Goal: Task Accomplishment & Management: Manage account settings

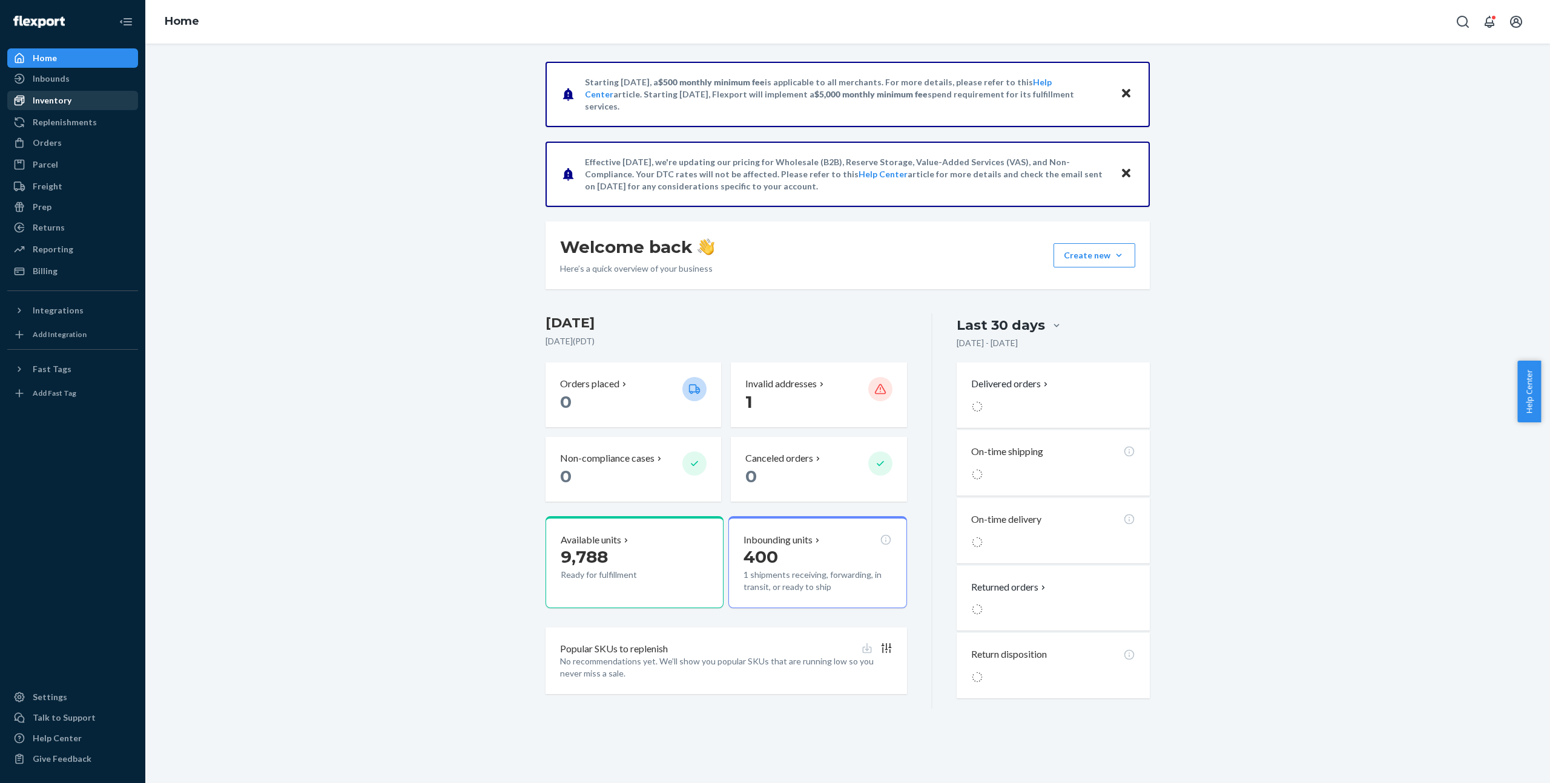
click at [95, 96] on div "Inventory" at bounding box center [72, 100] width 128 height 17
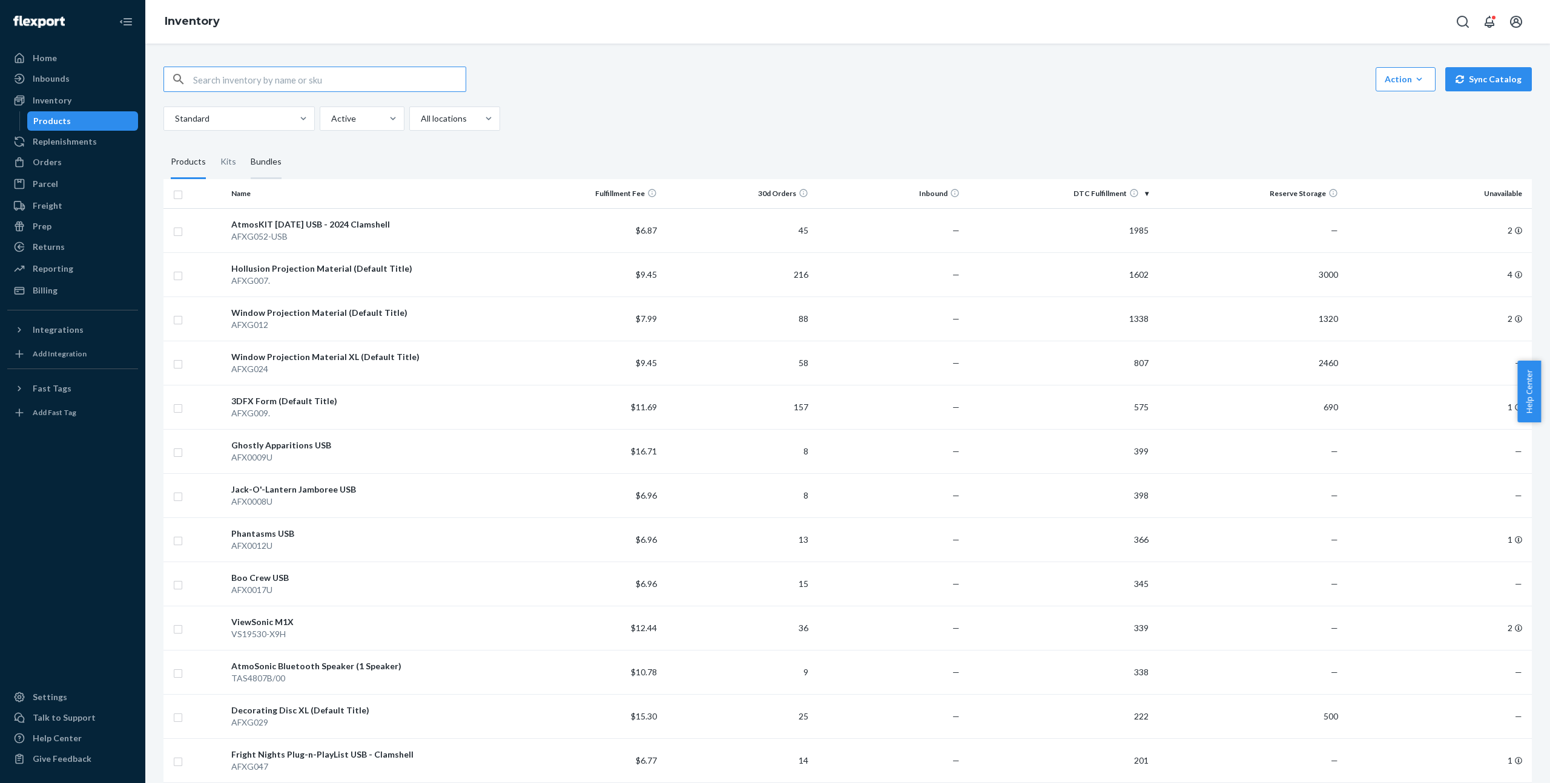
click at [260, 162] on div "Bundles" at bounding box center [266, 162] width 31 height 34
click at [243, 145] on input "Bundles" at bounding box center [243, 145] width 0 height 0
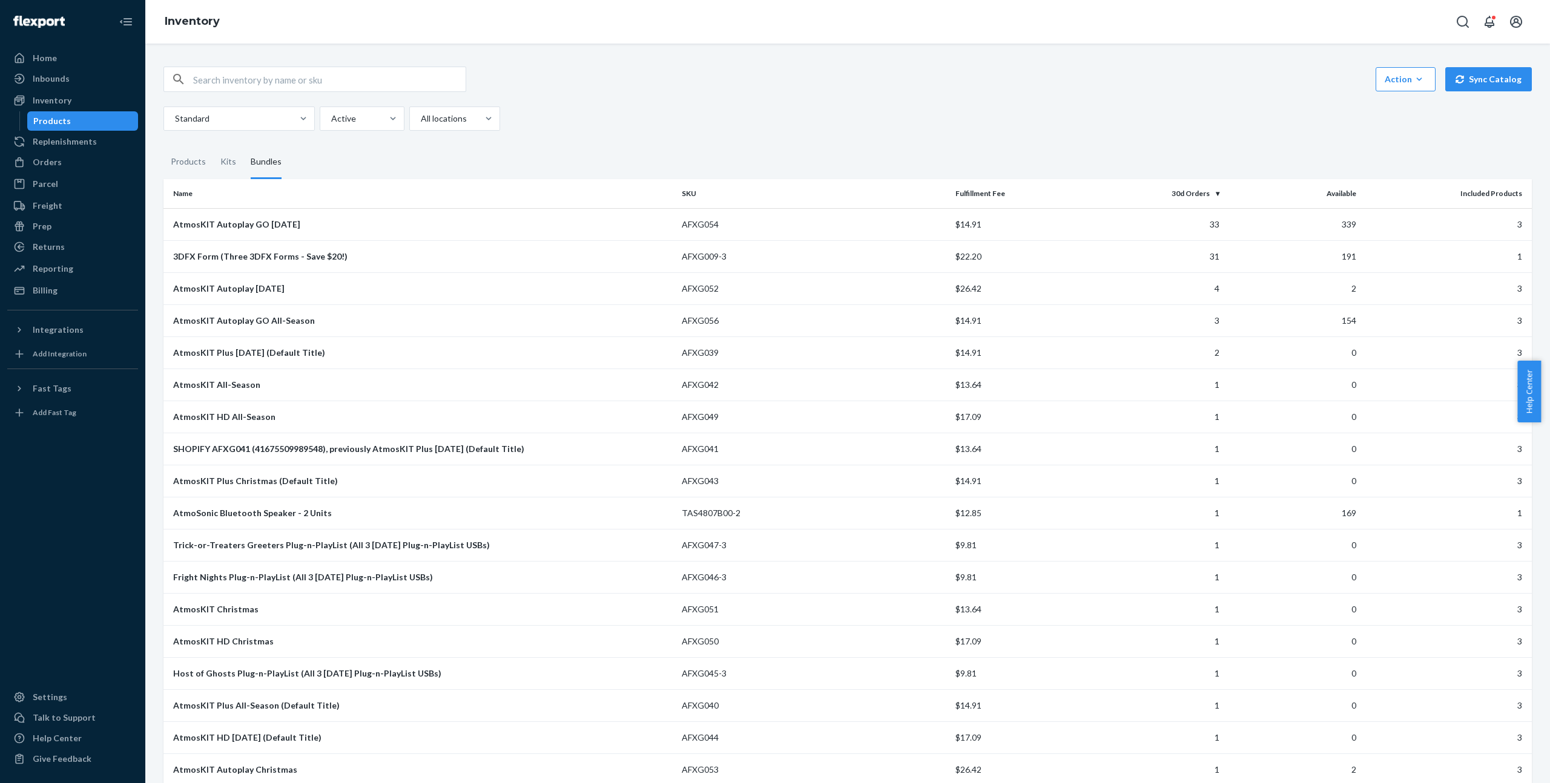
click at [392, 88] on input "text" at bounding box center [329, 79] width 272 height 24
type input "speaker"
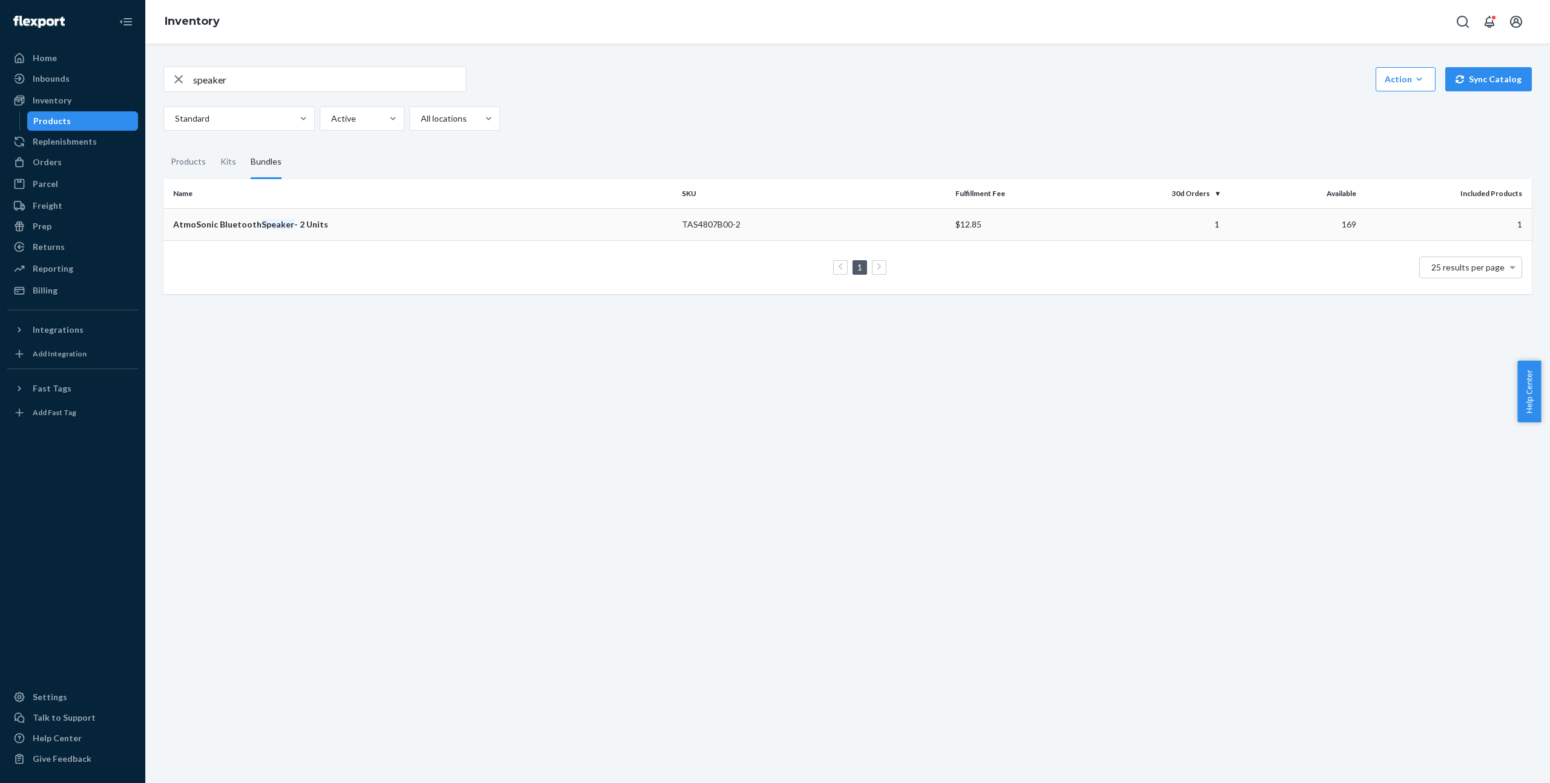
click at [261, 226] on em "Speaker" at bounding box center [277, 224] width 33 height 10
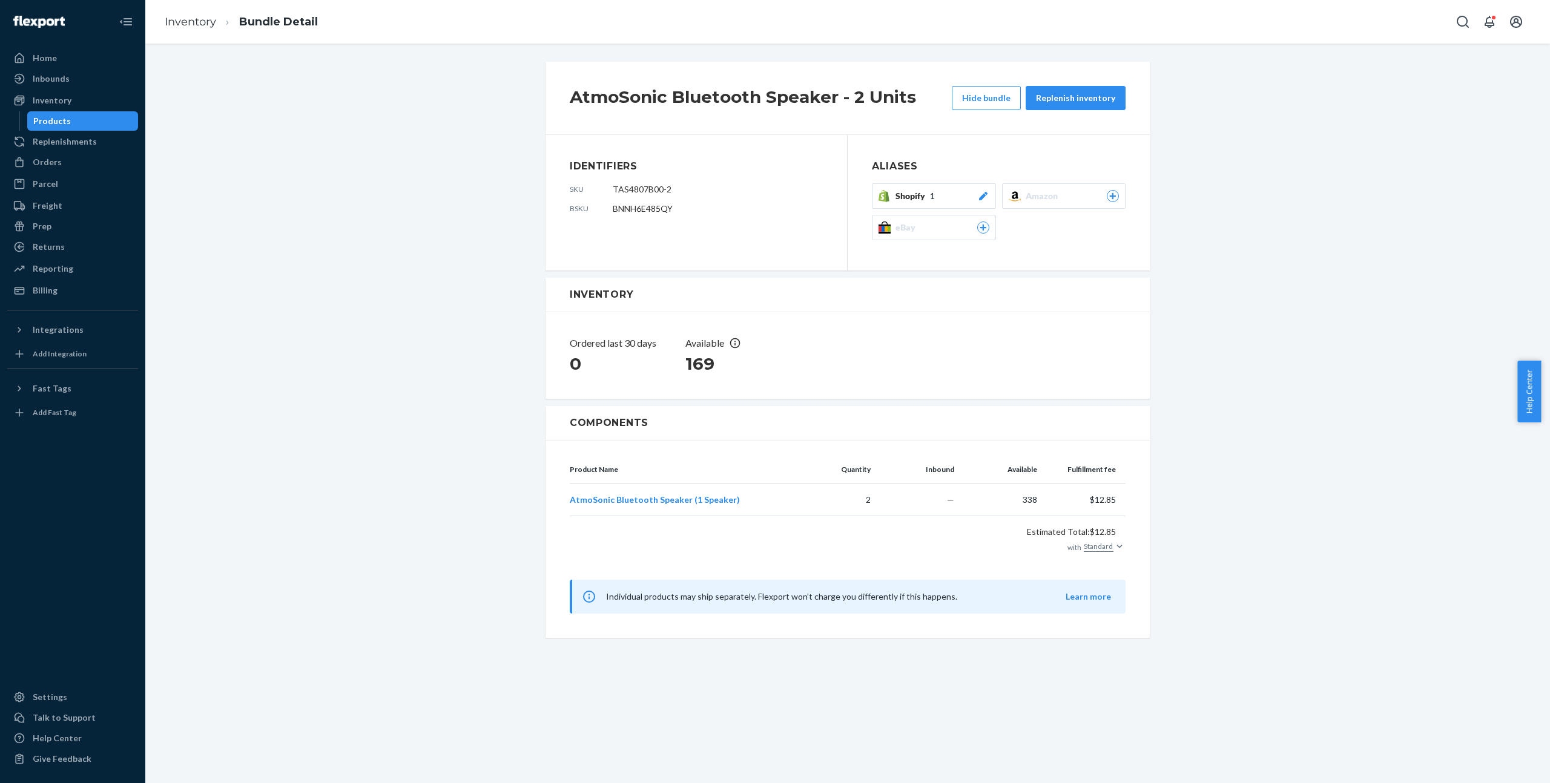
click at [948, 197] on div "Shopify 1" at bounding box center [942, 196] width 94 height 12
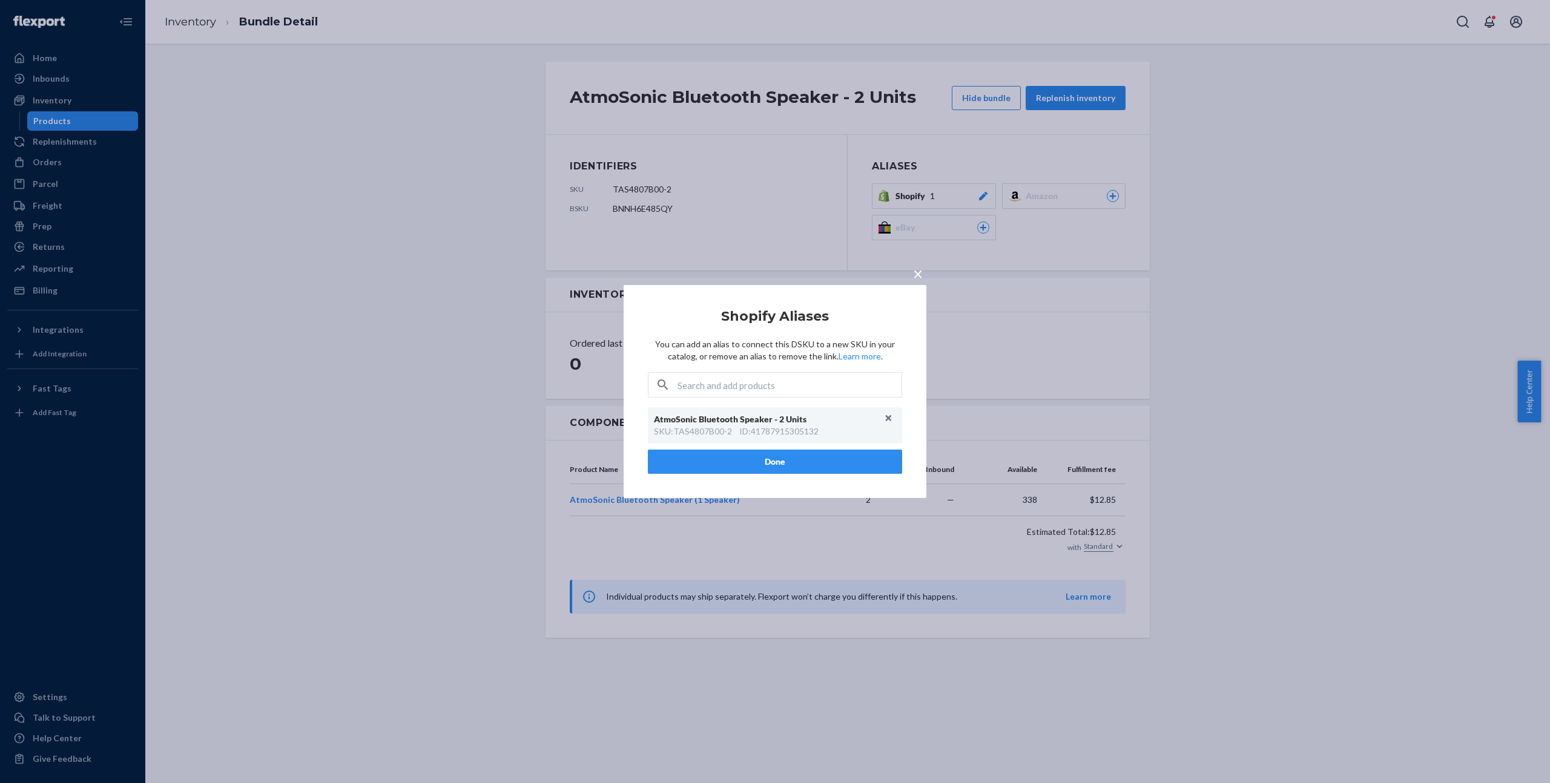
click at [800, 455] on button "Done" at bounding box center [775, 462] width 254 height 24
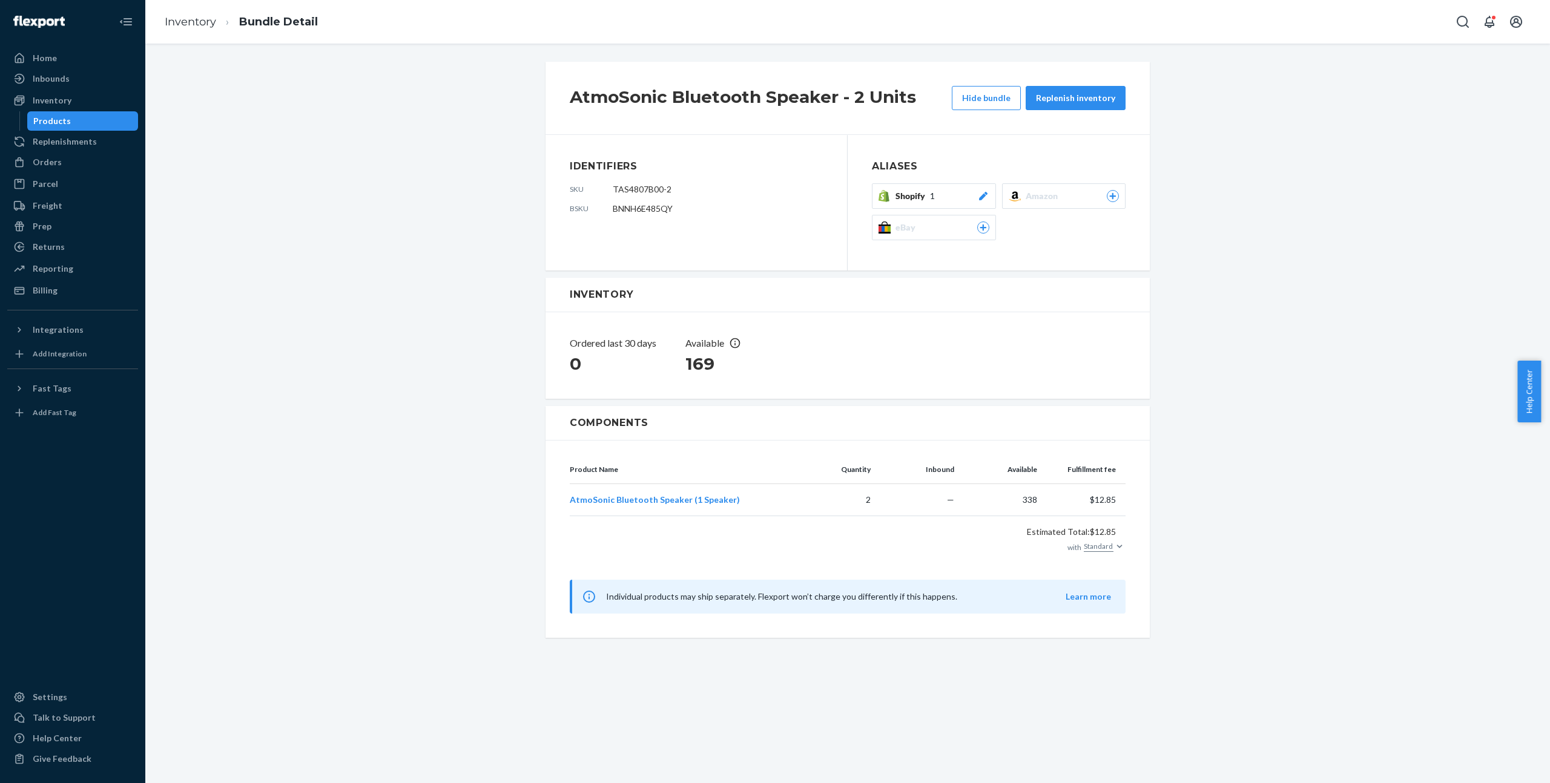
click at [978, 200] on icon at bounding box center [983, 196] width 12 height 8
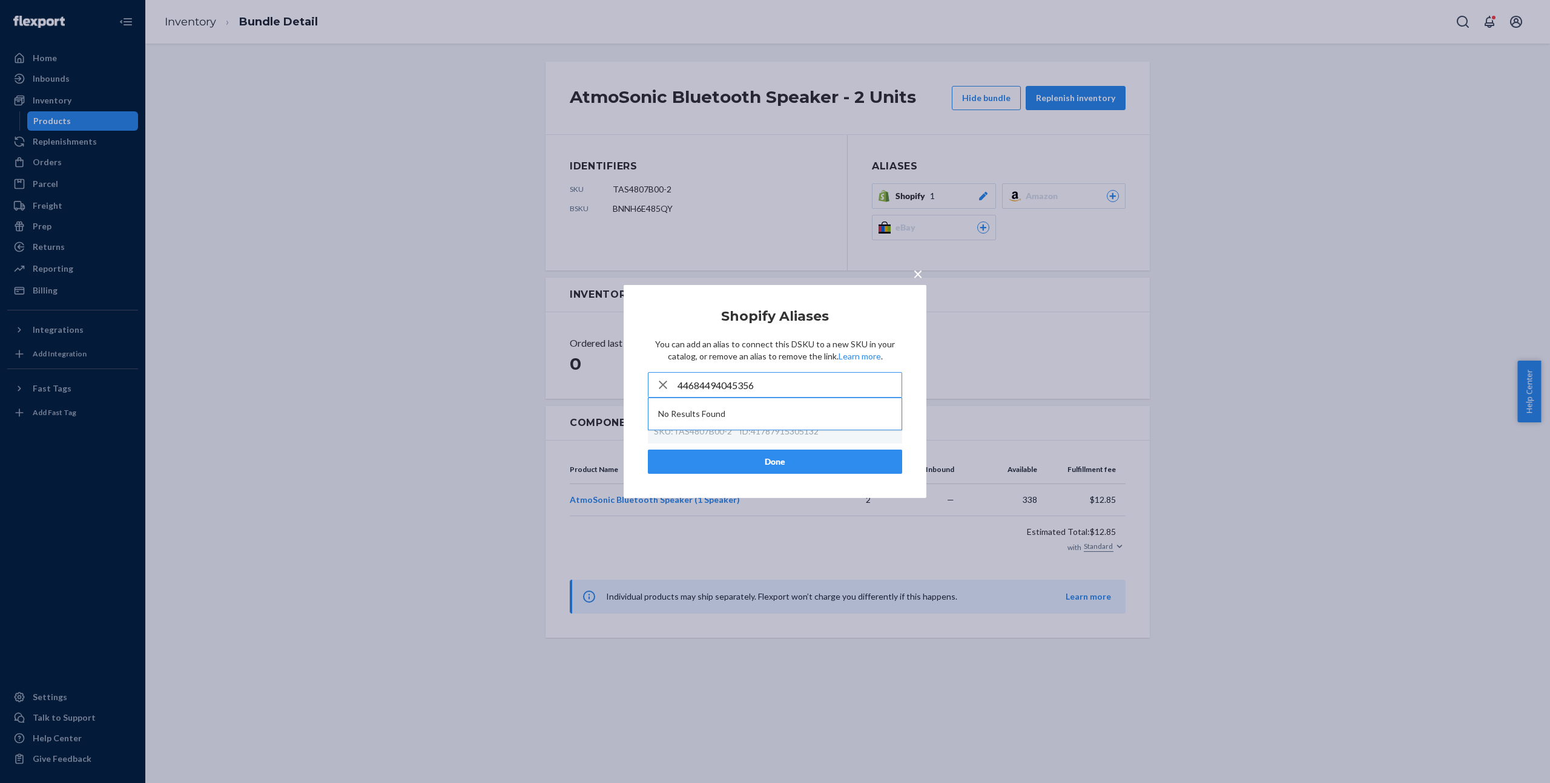
type input "44684494045356"
click at [788, 376] on input "44684494045356" at bounding box center [789, 385] width 224 height 24
click at [787, 453] on button "Done" at bounding box center [775, 462] width 254 height 24
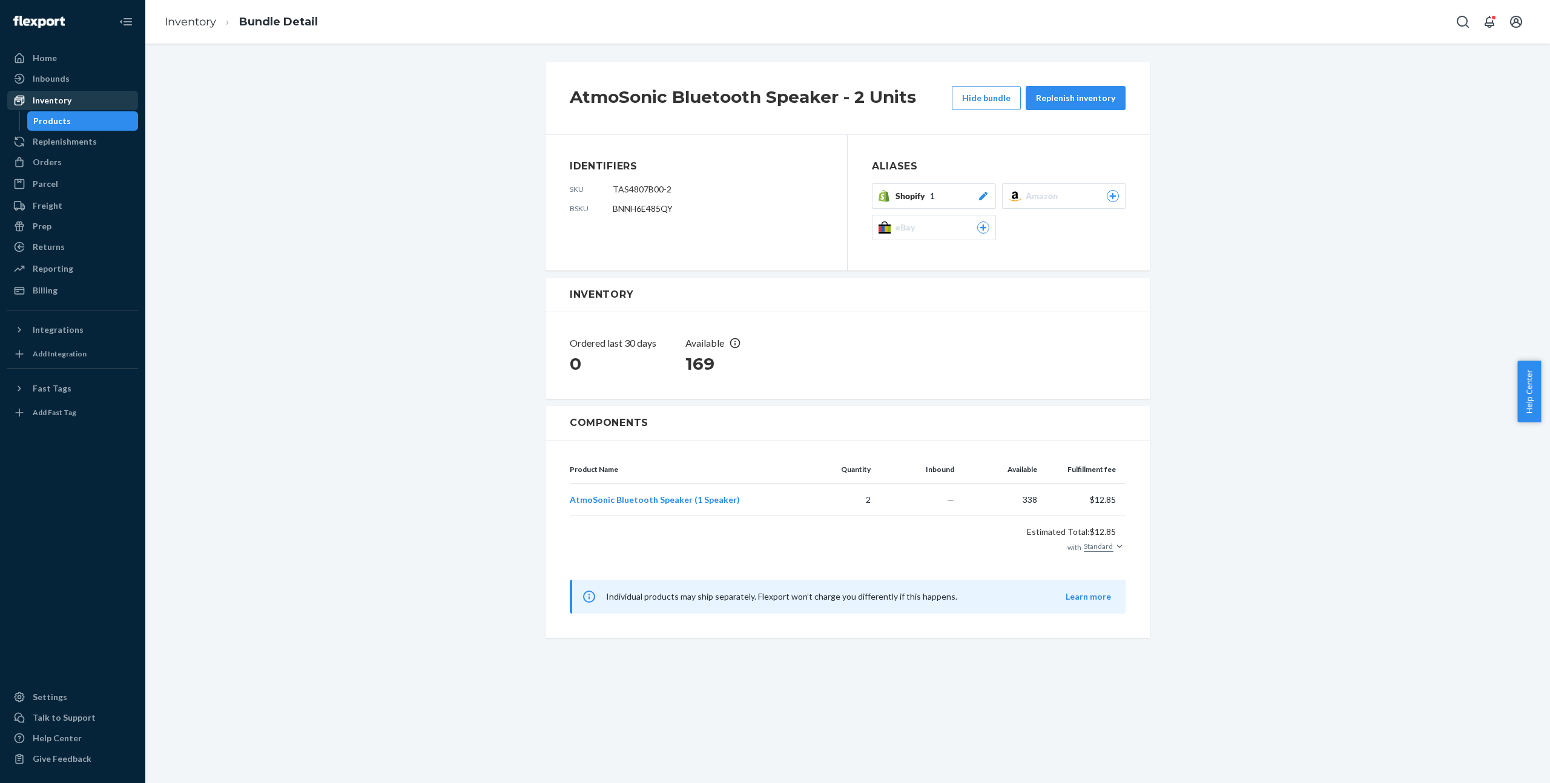
click at [65, 101] on div "Inventory" at bounding box center [52, 100] width 39 height 12
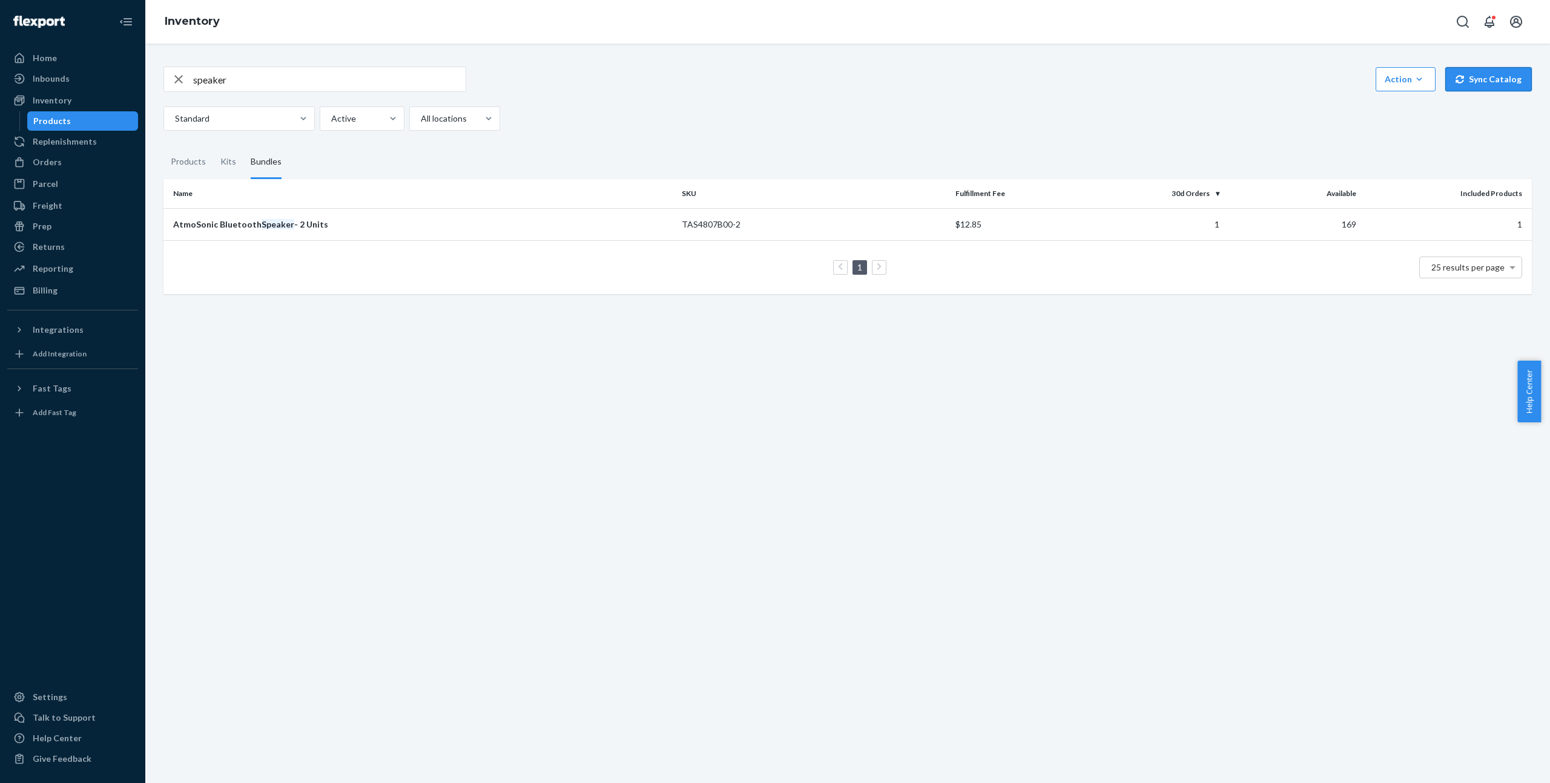
click at [1458, 79] on icon "button" at bounding box center [1459, 79] width 8 height 8
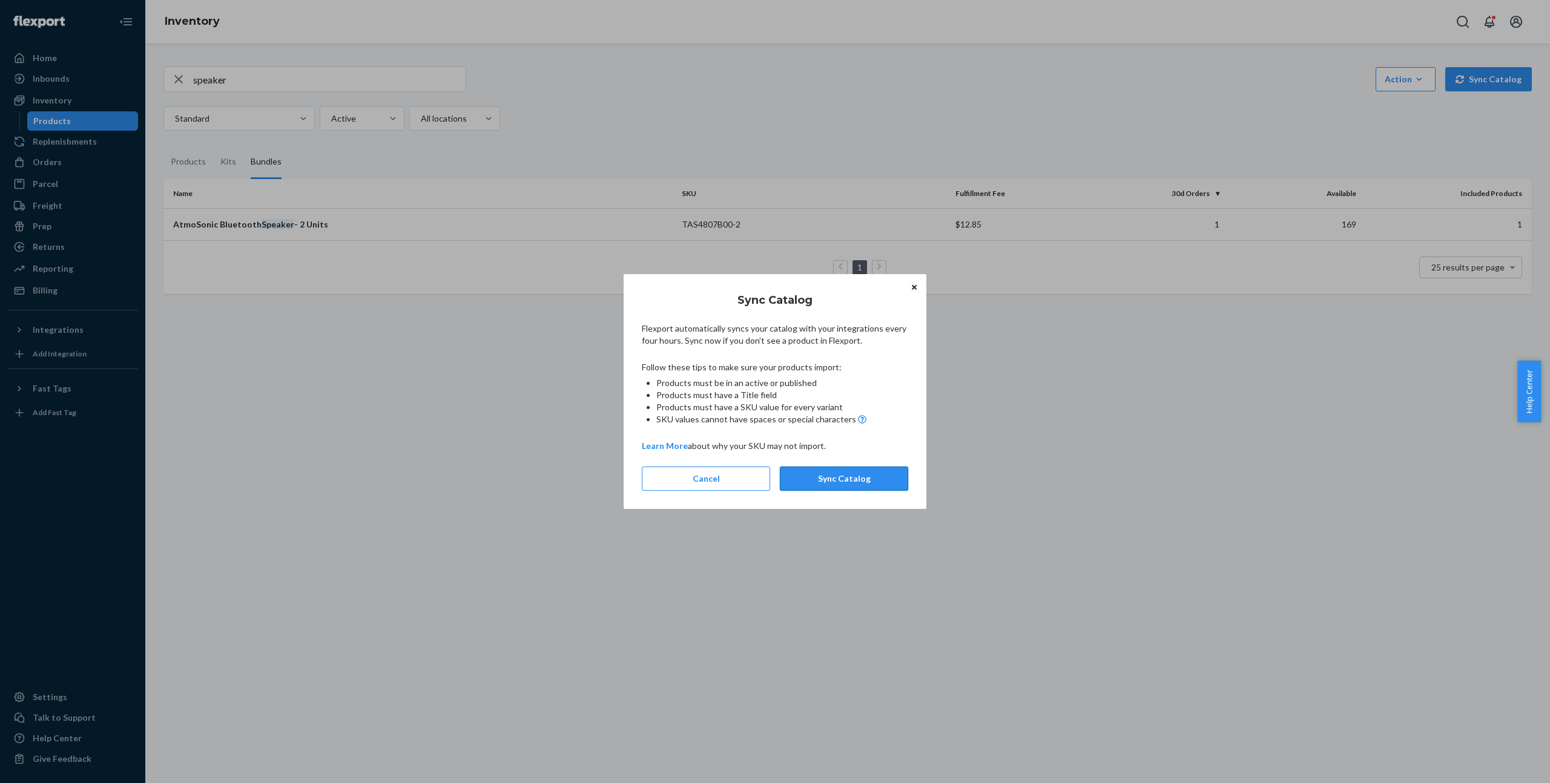
click at [849, 479] on button "Sync Catalog" at bounding box center [844, 479] width 128 height 24
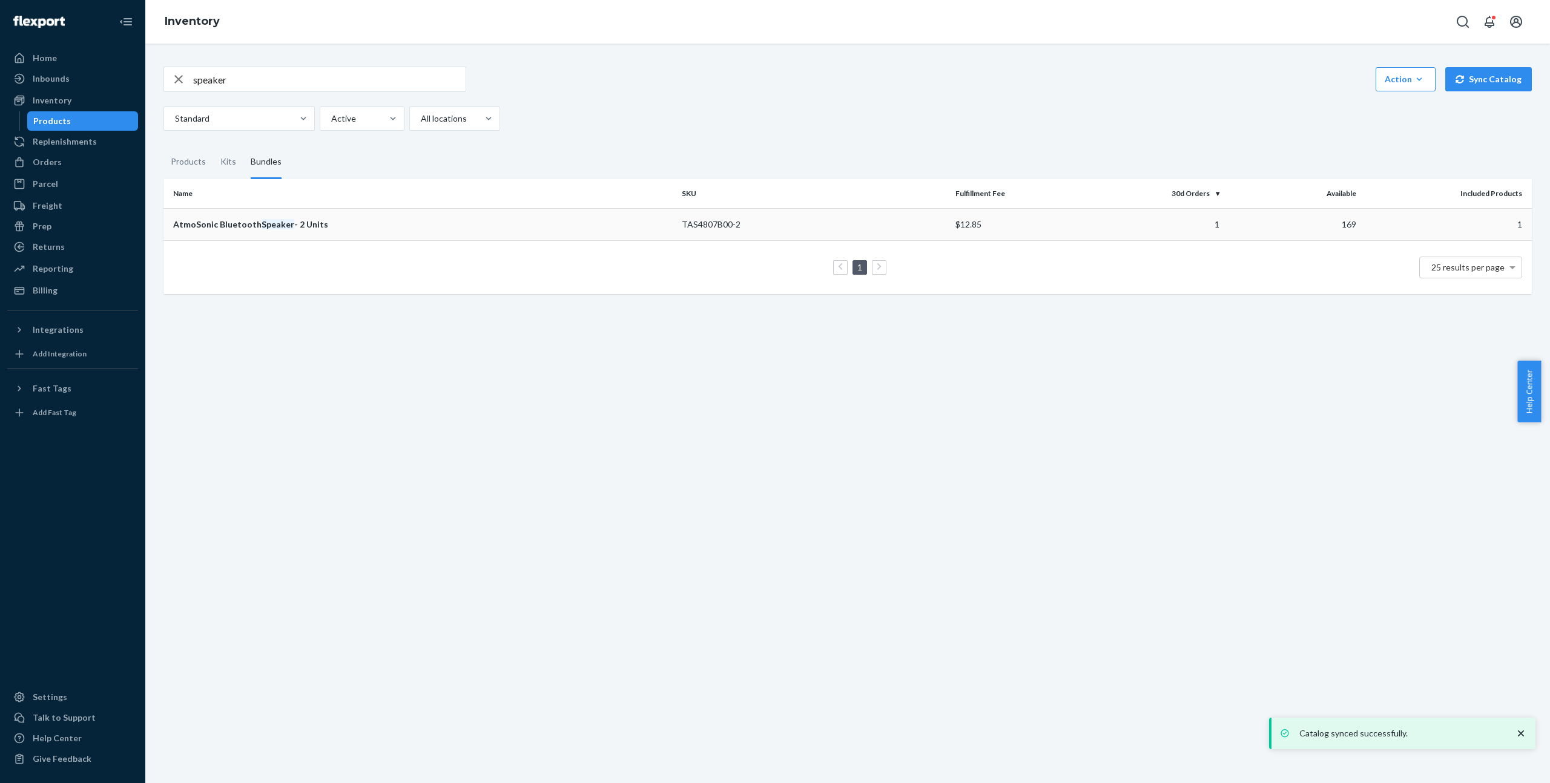
click at [407, 211] on td "AtmoSonic Bluetooth Speaker - 2 Units" at bounding box center [419, 224] width 513 height 32
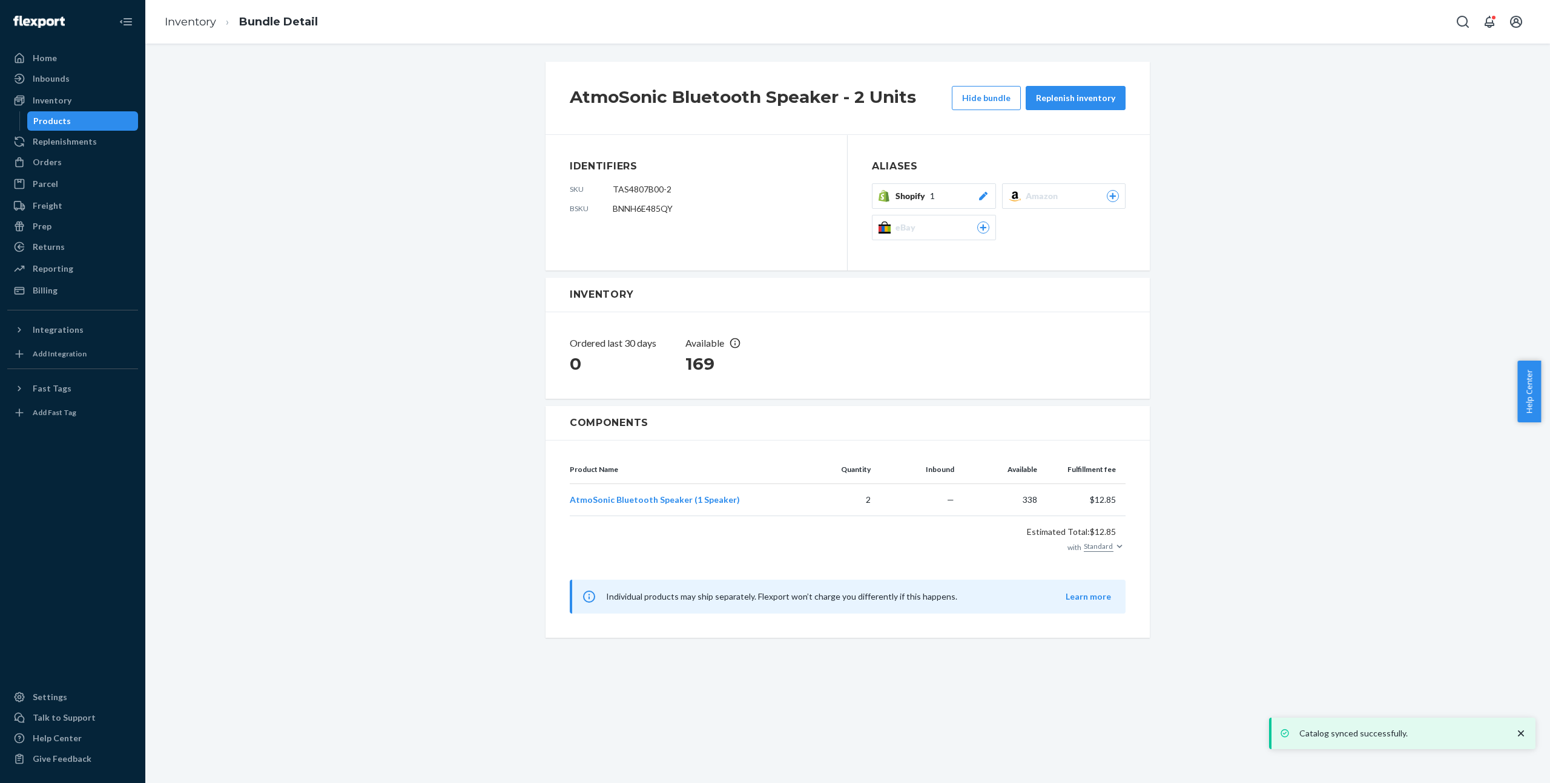
click at [939, 196] on div "Shopify 1" at bounding box center [942, 196] width 94 height 12
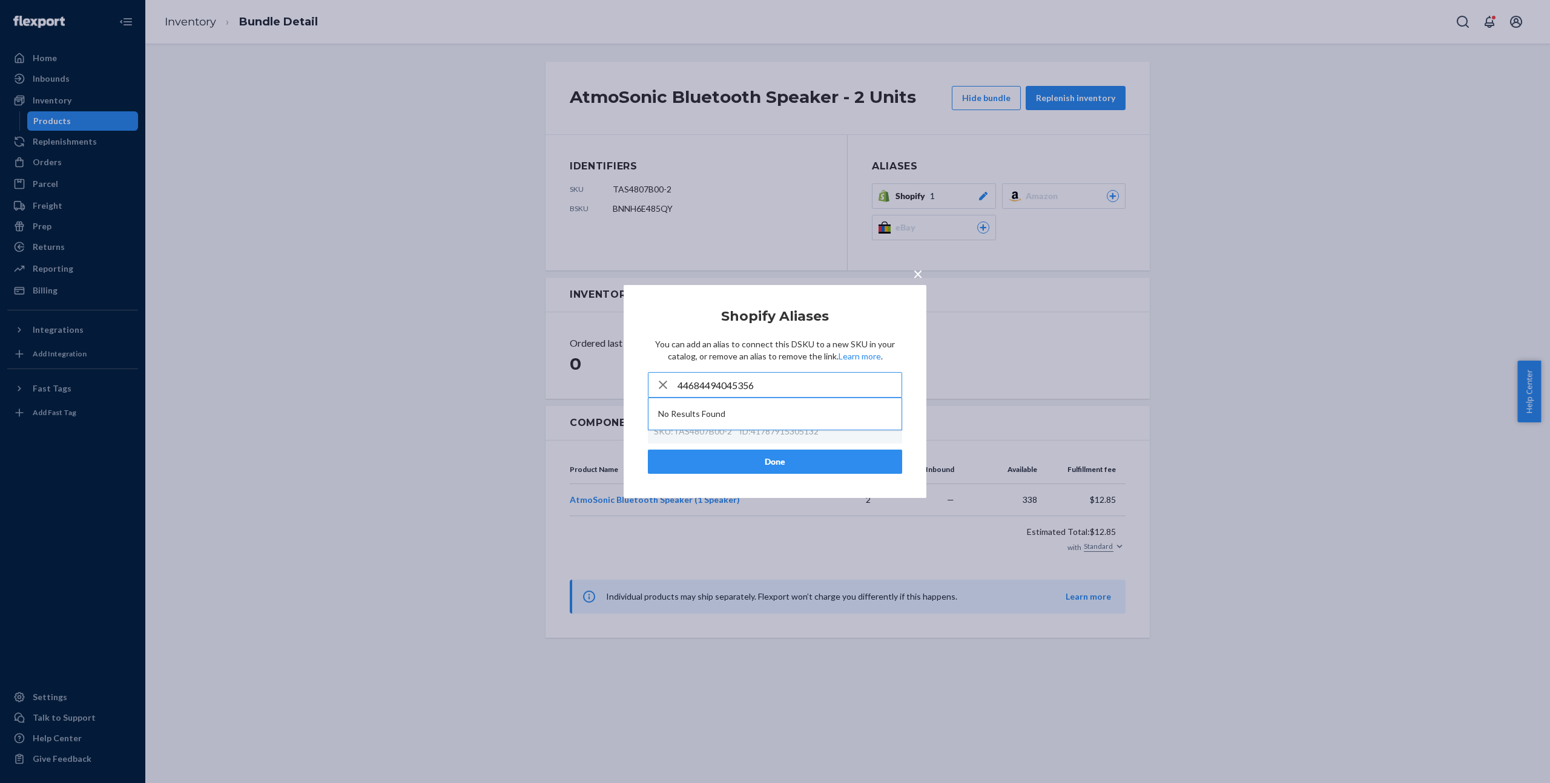
click at [800, 381] on input "44684494045356" at bounding box center [789, 385] width 224 height 24
click at [799, 382] on input "4468449404535" at bounding box center [789, 385] width 224 height 24
type input "4468449404535"
click at [666, 380] on icon "button" at bounding box center [663, 385] width 15 height 24
click at [919, 277] on span "×" at bounding box center [918, 273] width 10 height 21
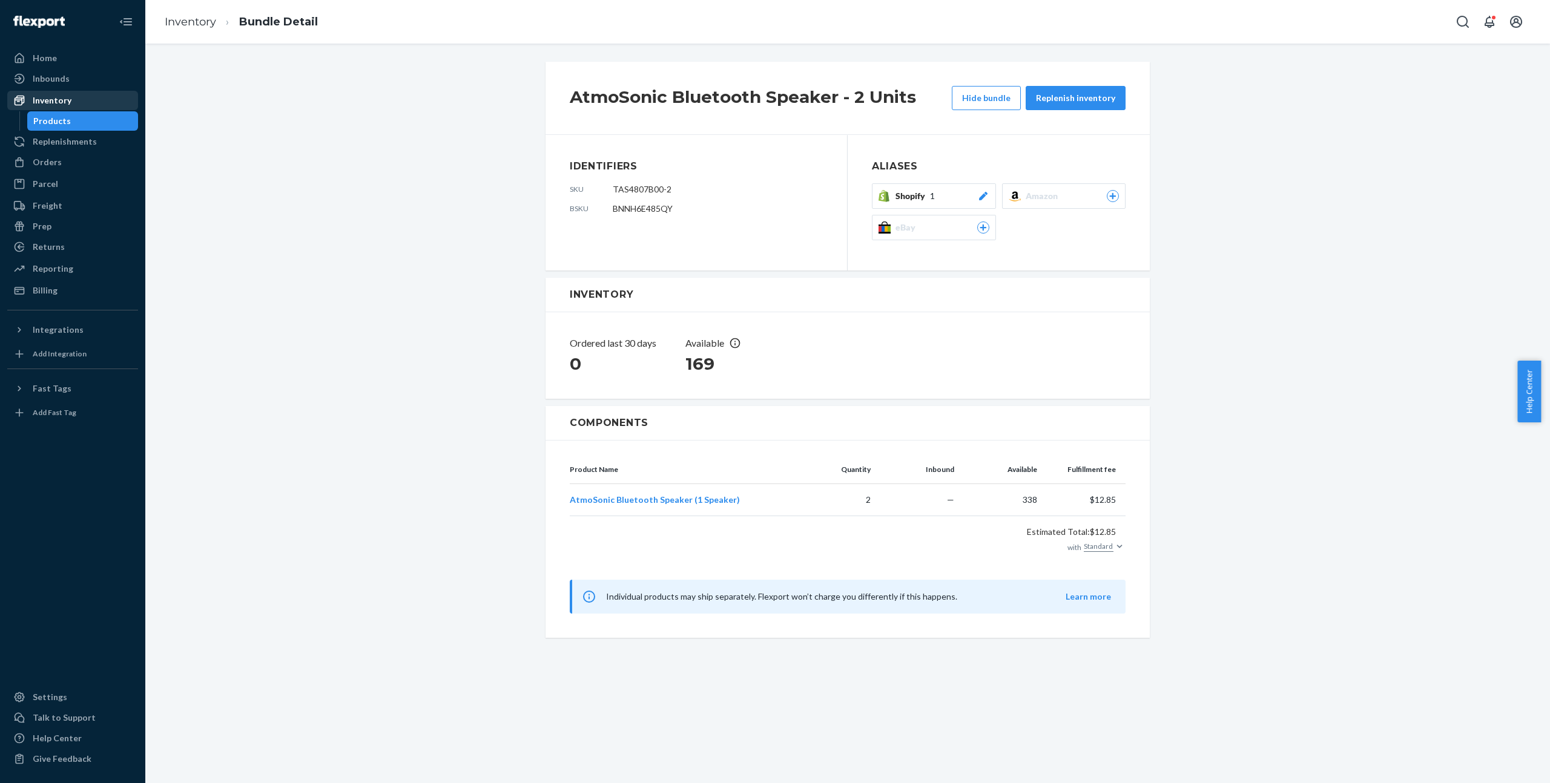
click at [83, 99] on div "Inventory" at bounding box center [72, 100] width 128 height 17
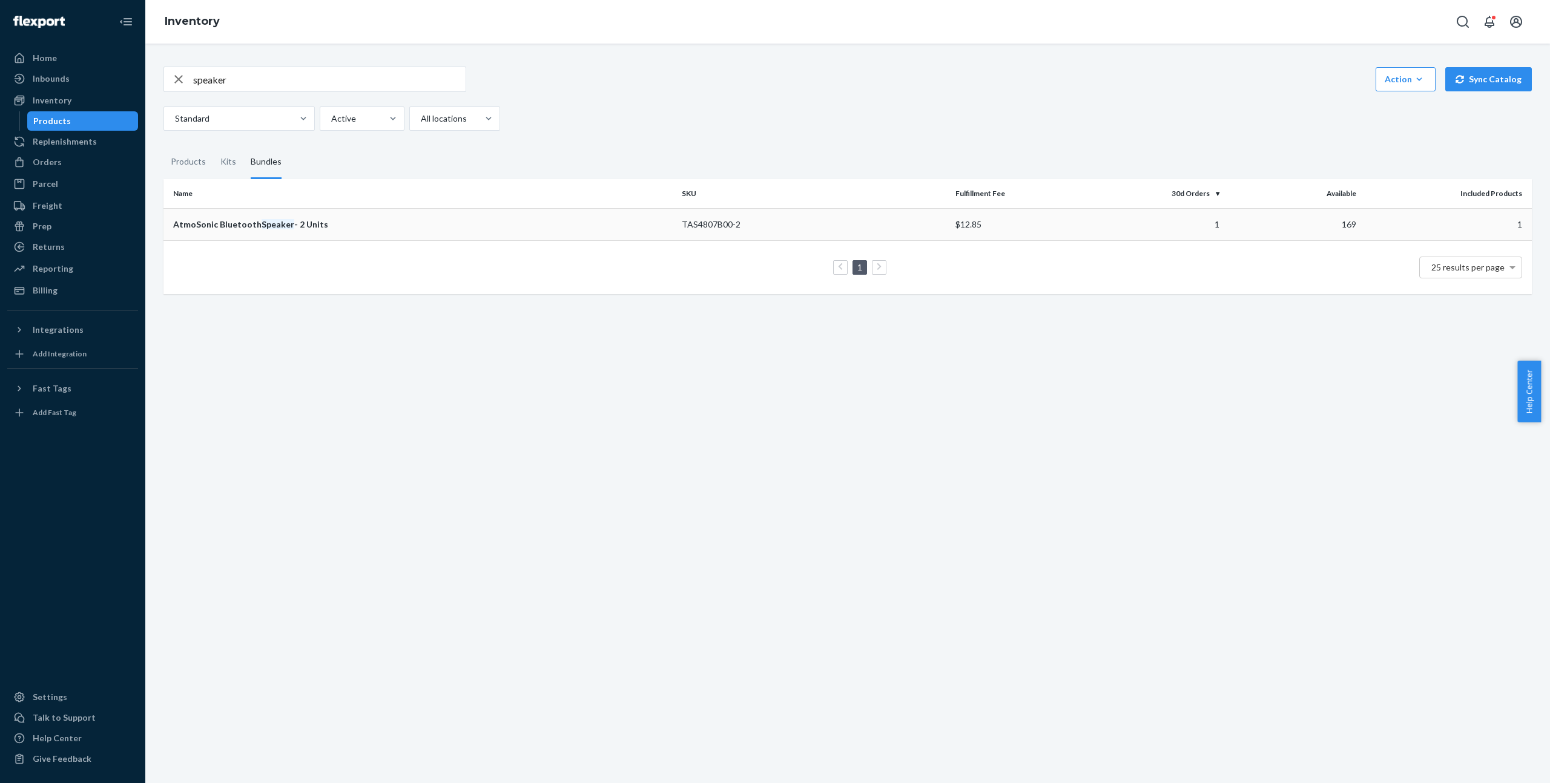
click at [285, 224] on em "Speaker" at bounding box center [277, 224] width 33 height 10
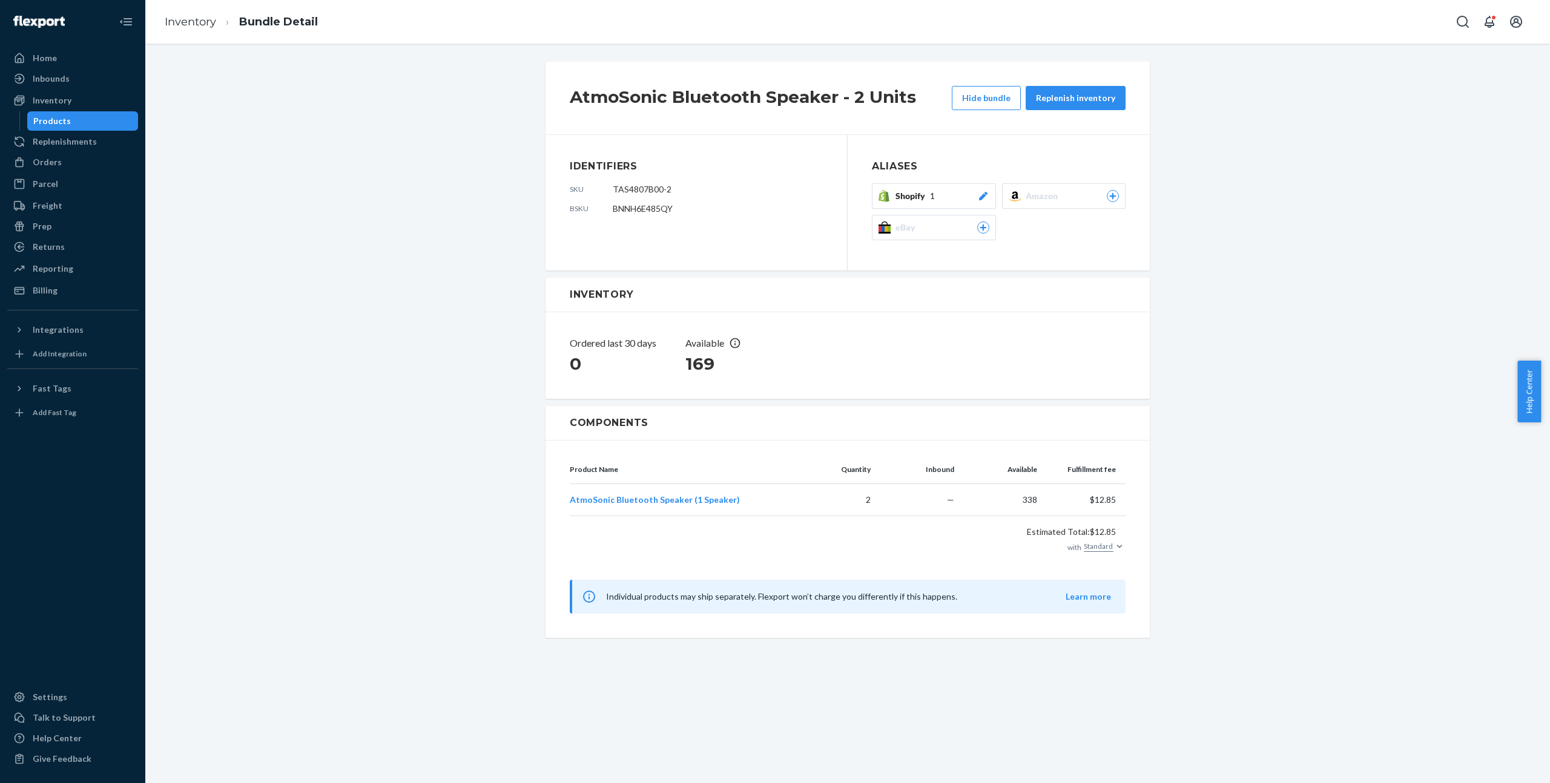
click at [890, 196] on button "Shopify 1" at bounding box center [934, 195] width 124 height 25
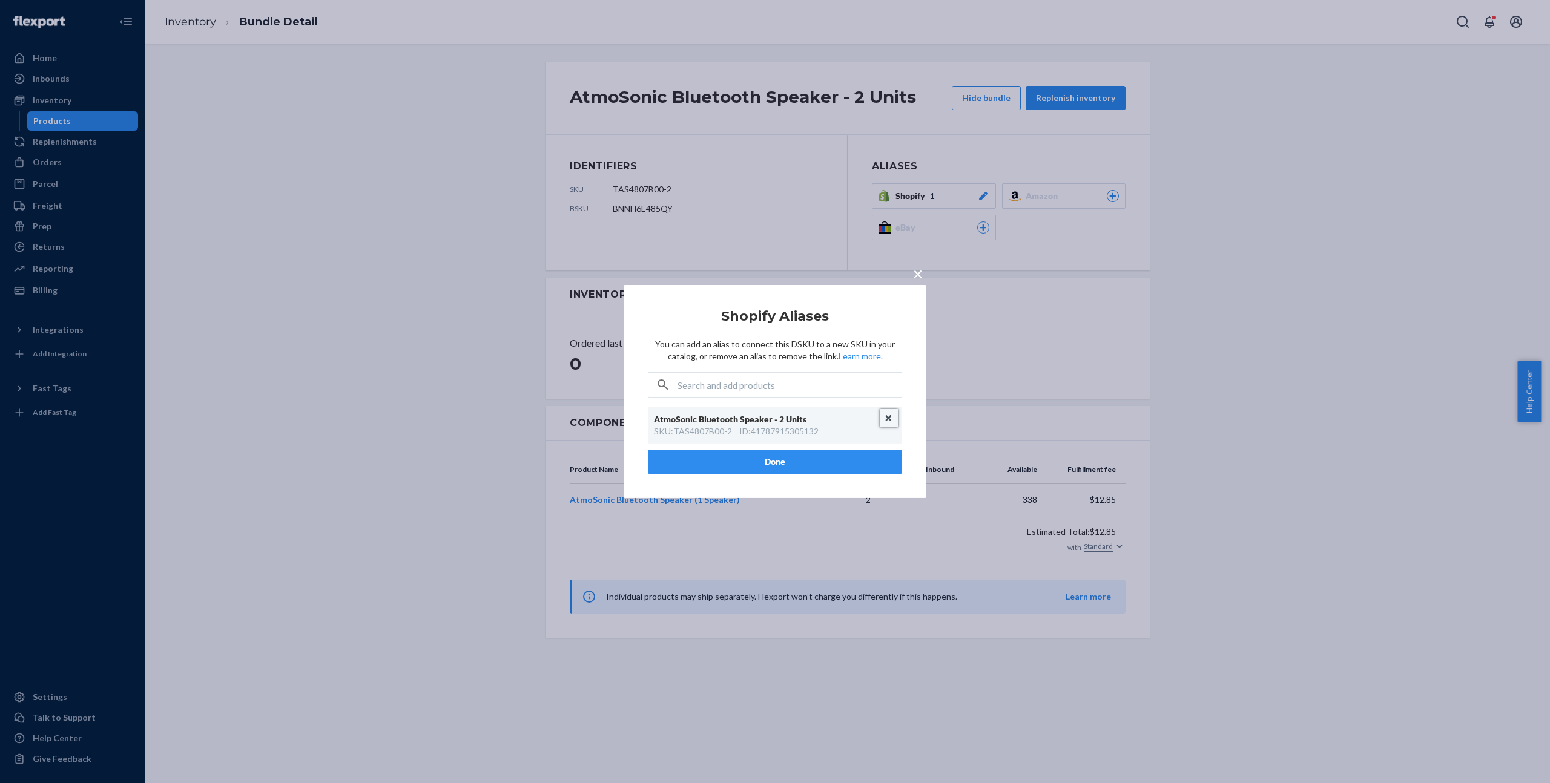
click at [892, 416] on button "Unlink" at bounding box center [888, 418] width 18 height 18
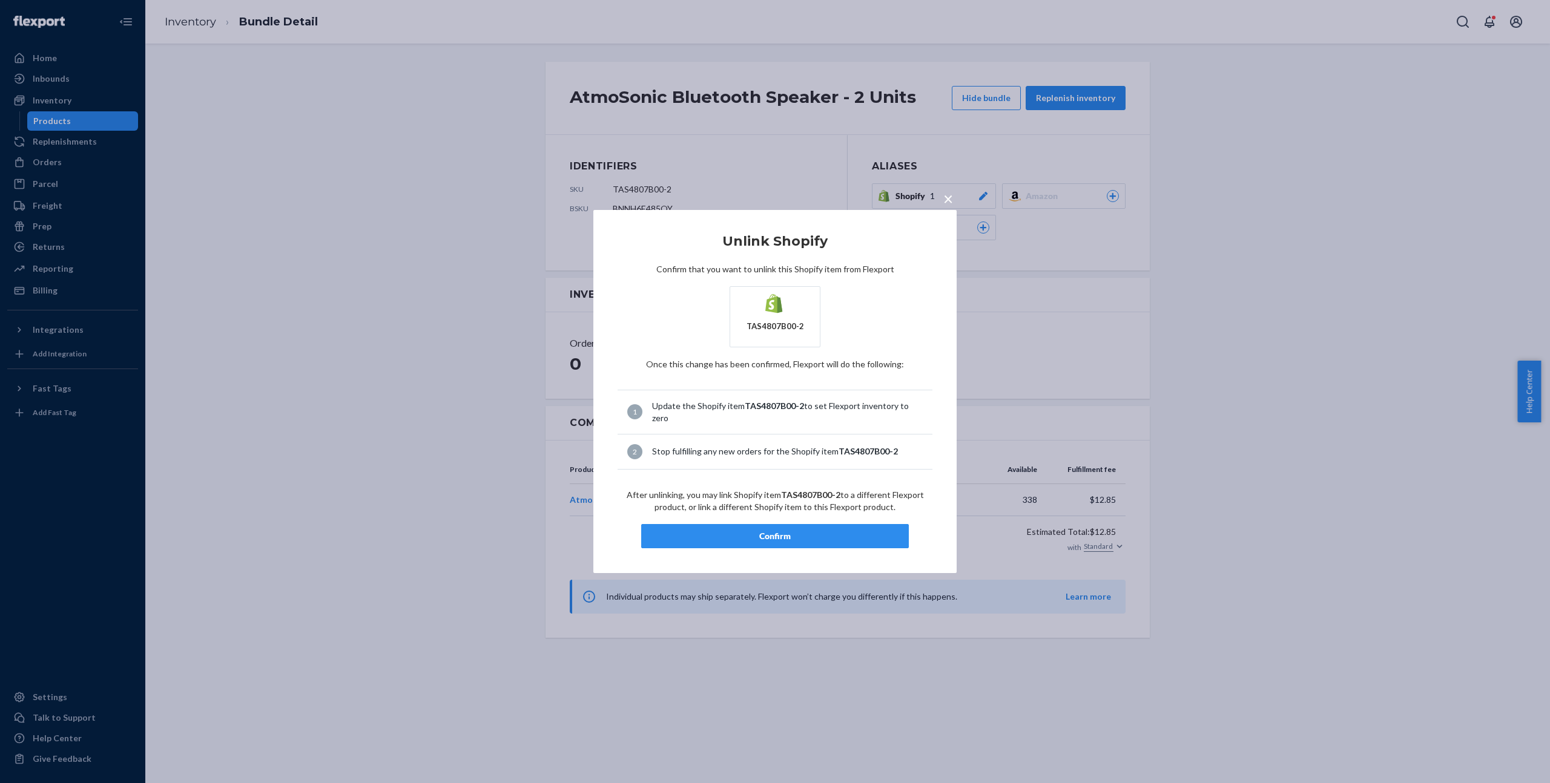
click at [784, 524] on button "Confirm" at bounding box center [775, 536] width 268 height 24
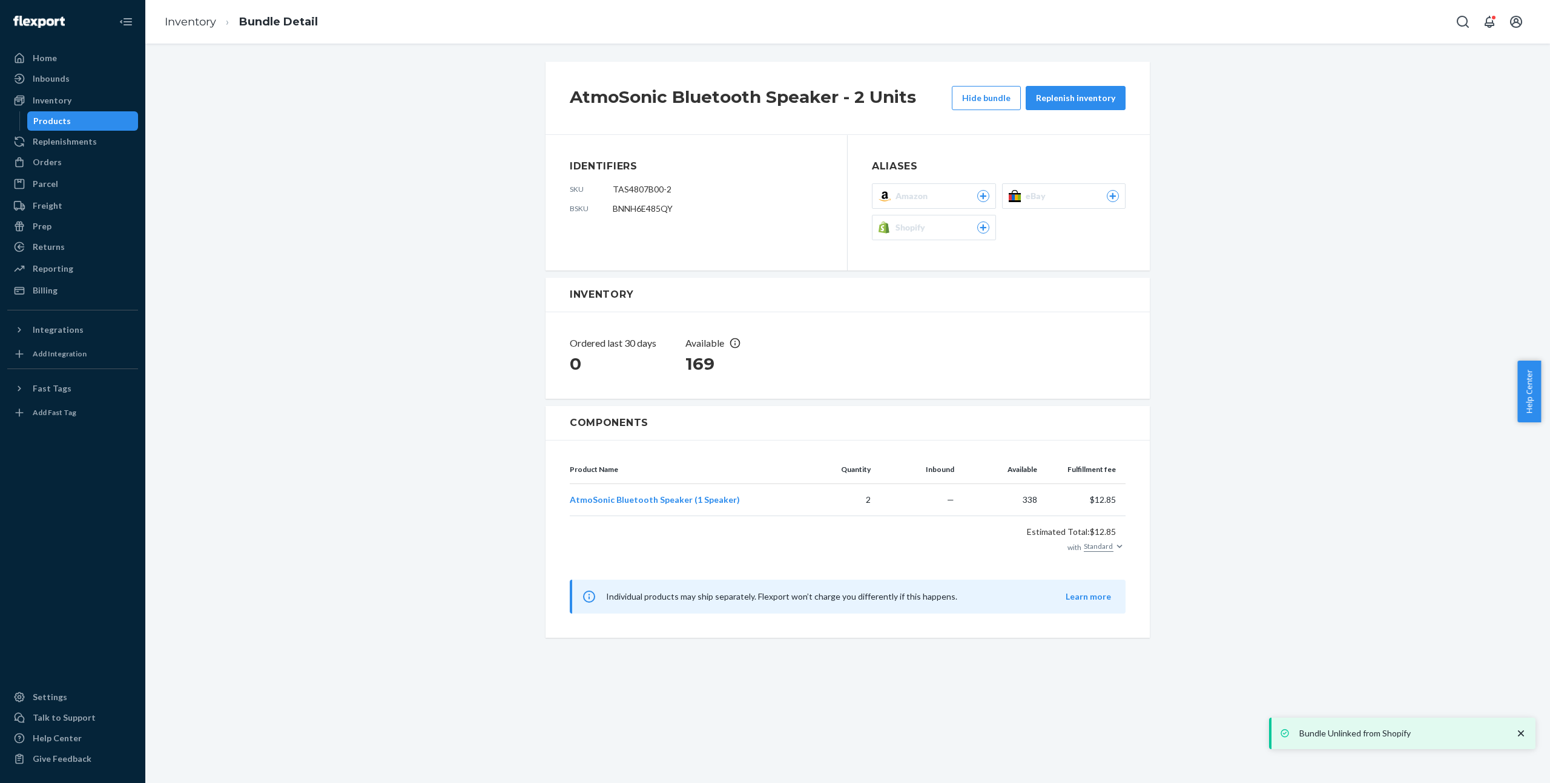
click at [909, 227] on span "Shopify" at bounding box center [912, 228] width 35 height 12
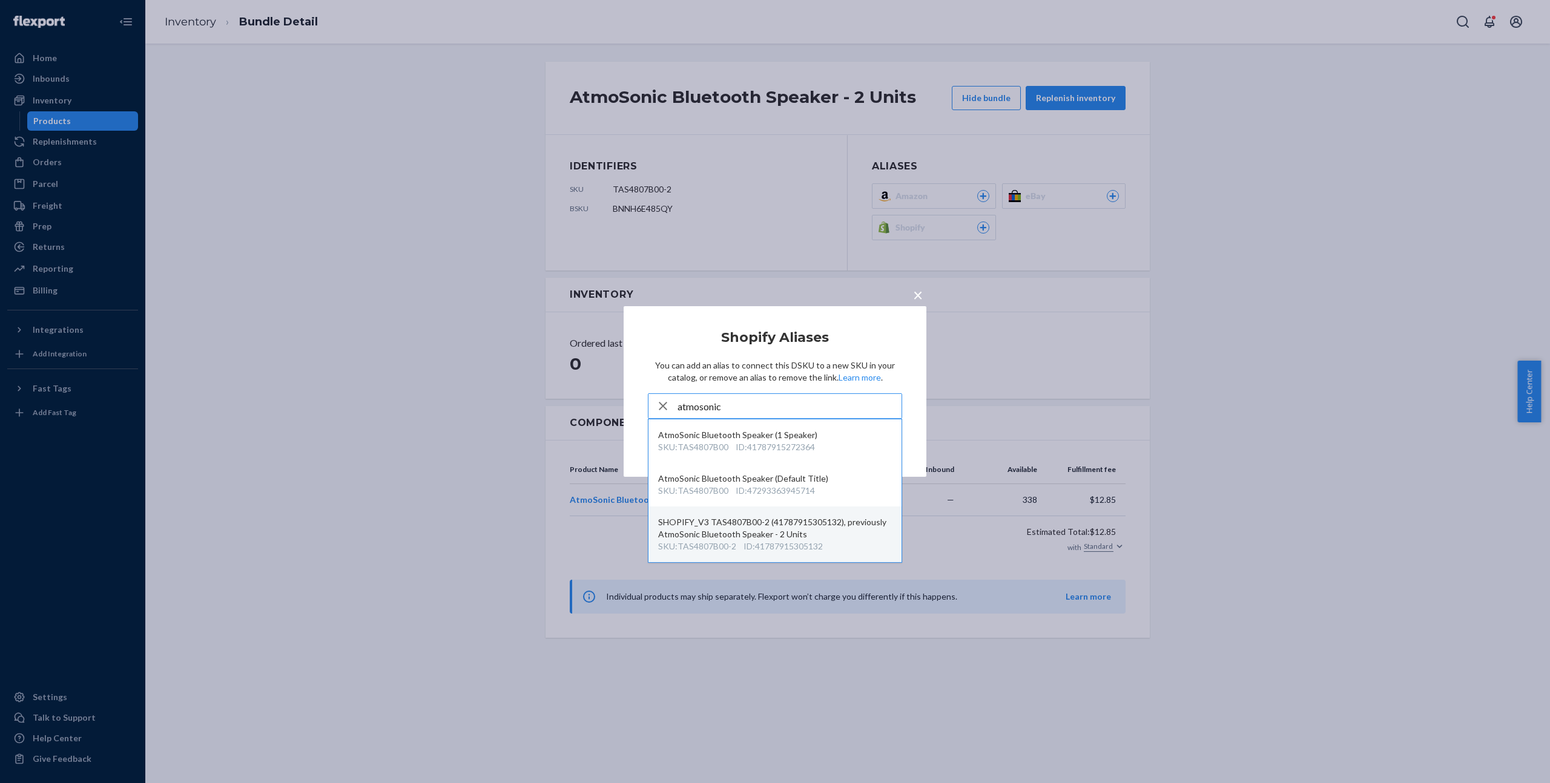
type input "atmosonic"
click at [766, 534] on div "SHOPIFY_V3 TAS4807B00-2 (41787915305132), previously AtmoSonic Bluetooth Speake…" at bounding box center [775, 528] width 234 height 24
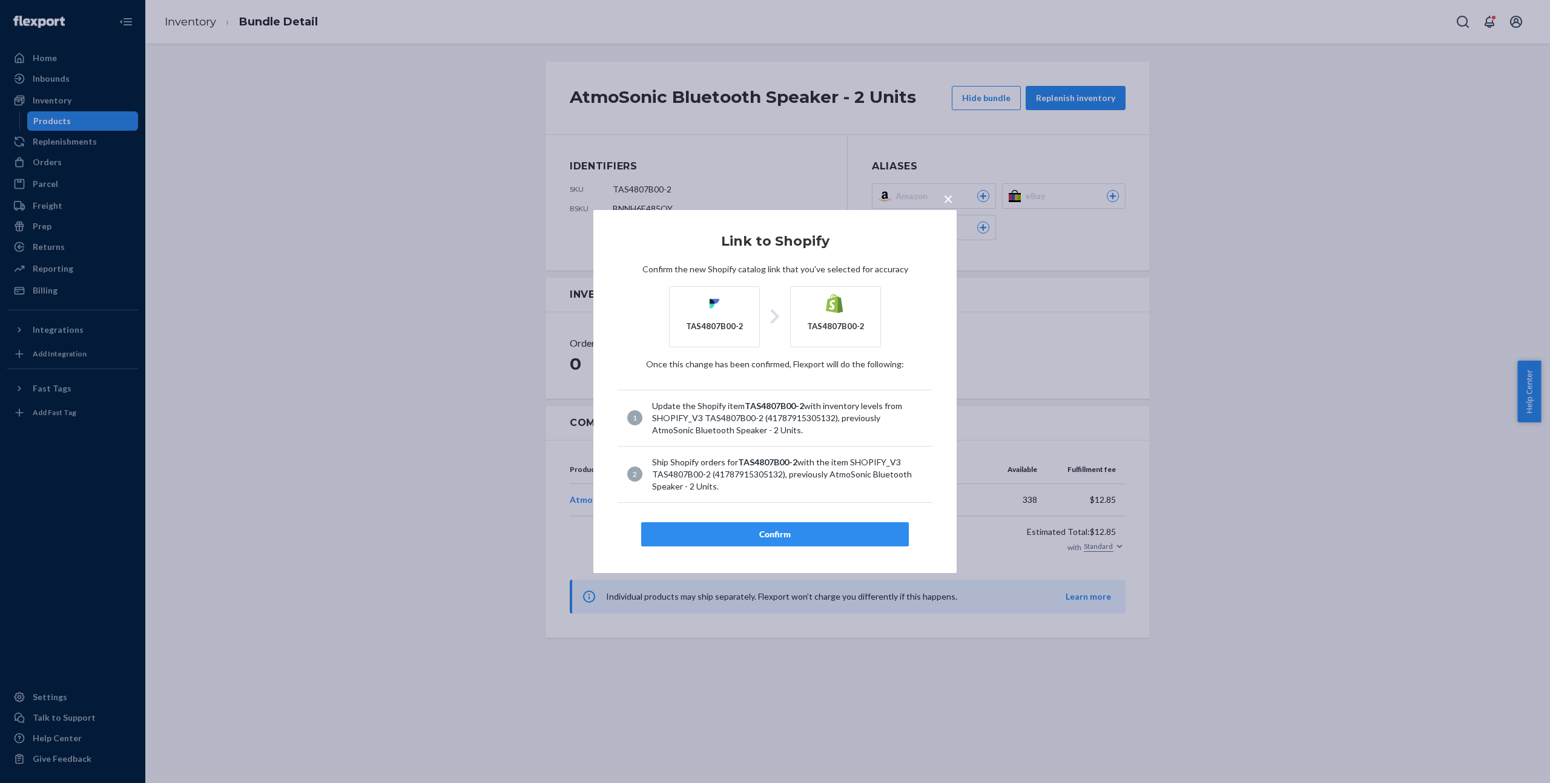
click at [764, 536] on div "Confirm" at bounding box center [774, 534] width 247 height 12
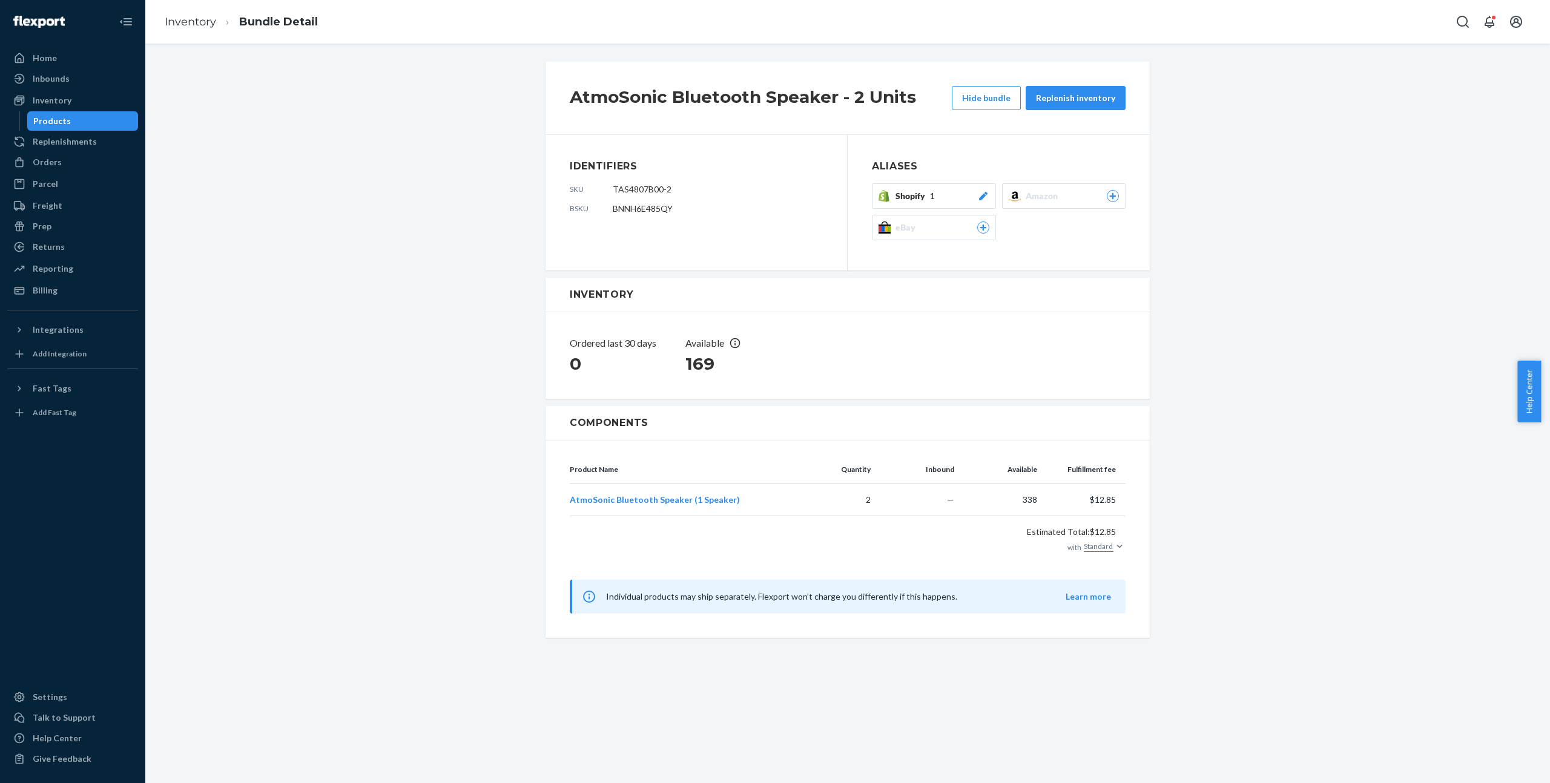
click at [955, 189] on button "Shopify 1" at bounding box center [934, 195] width 124 height 25
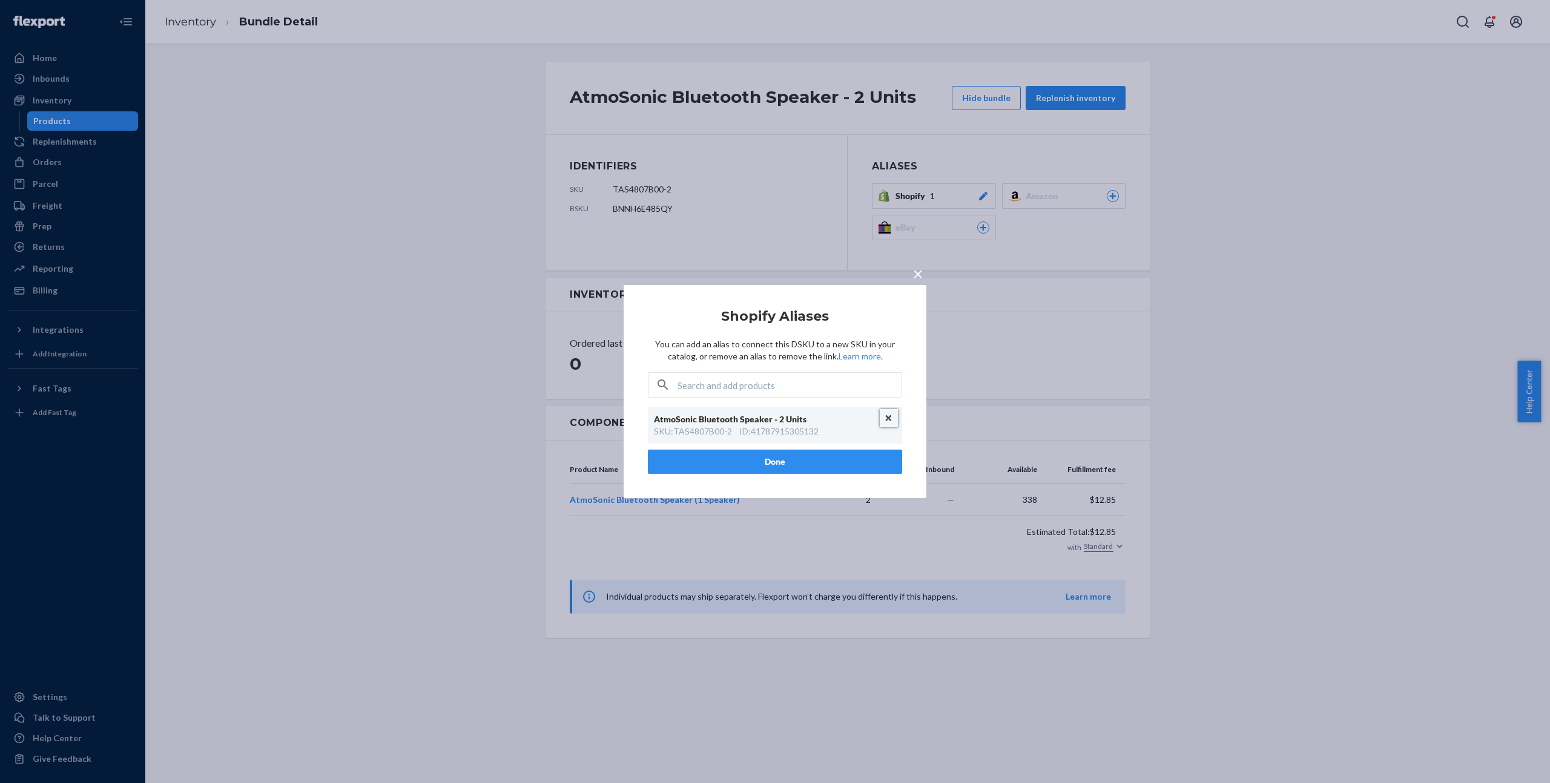
click at [887, 418] on button "Unlink" at bounding box center [888, 418] width 18 height 18
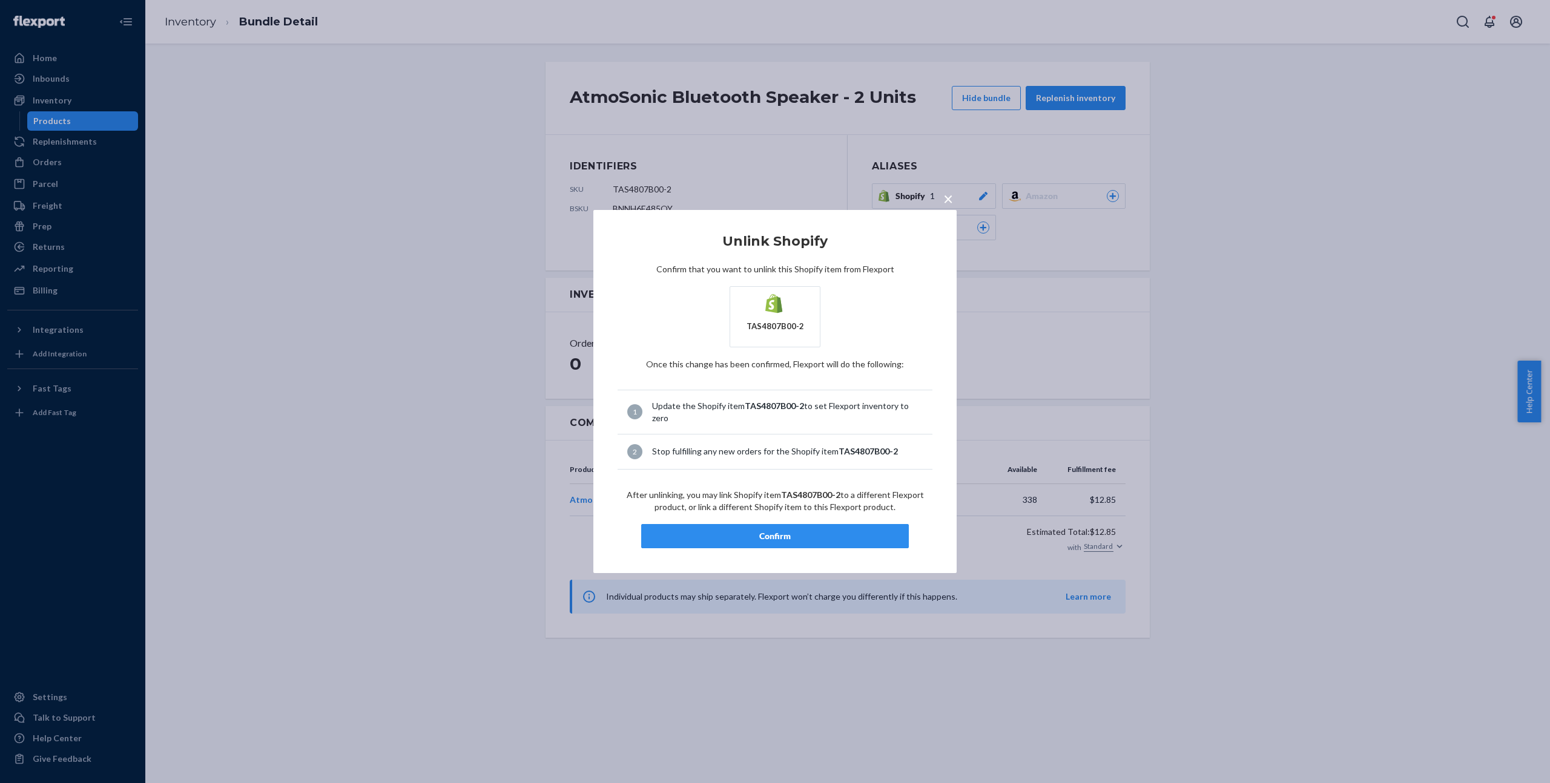
click at [774, 524] on button "Confirm" at bounding box center [775, 536] width 268 height 24
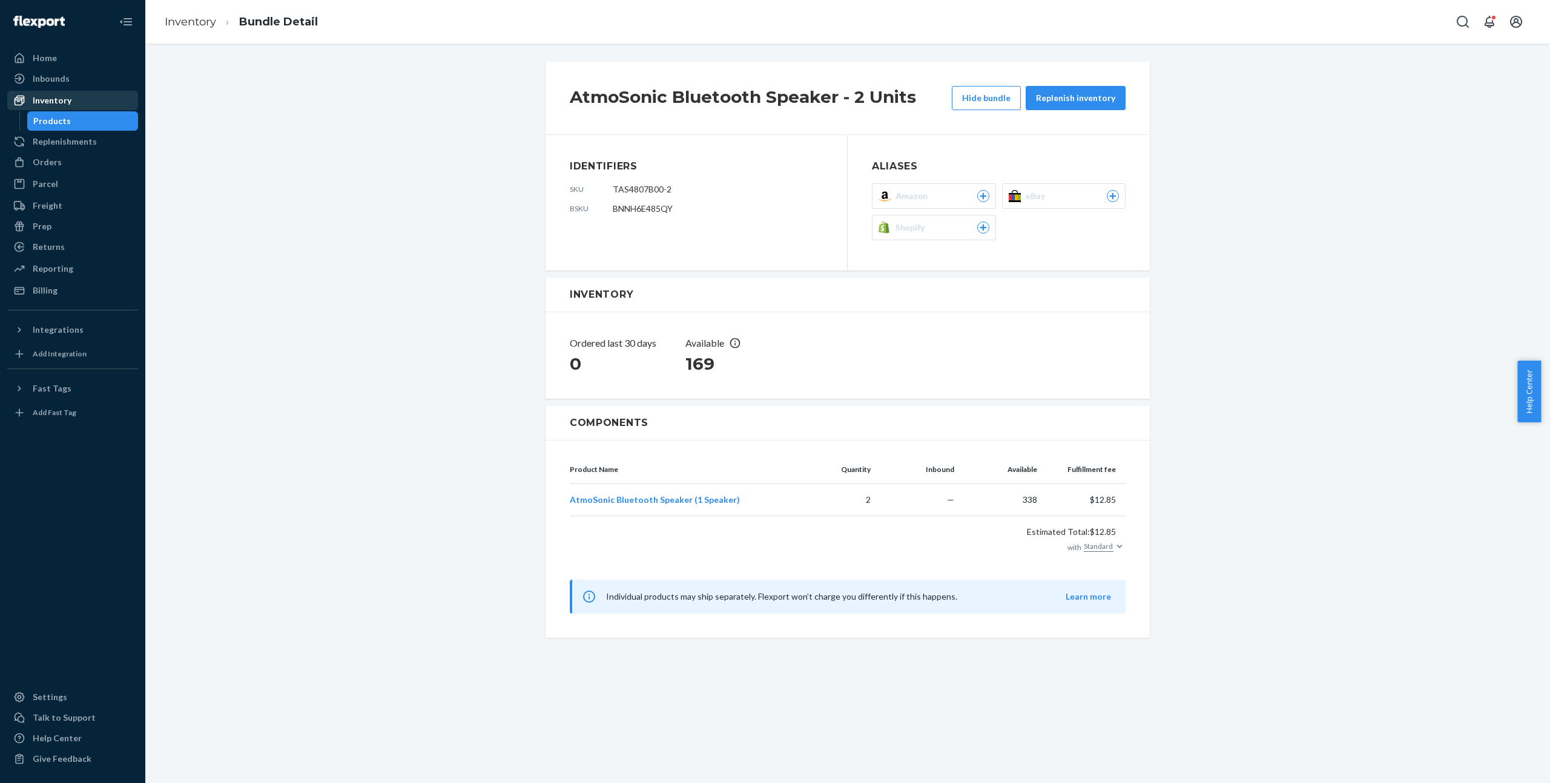
click at [83, 107] on div "Inventory" at bounding box center [72, 100] width 128 height 17
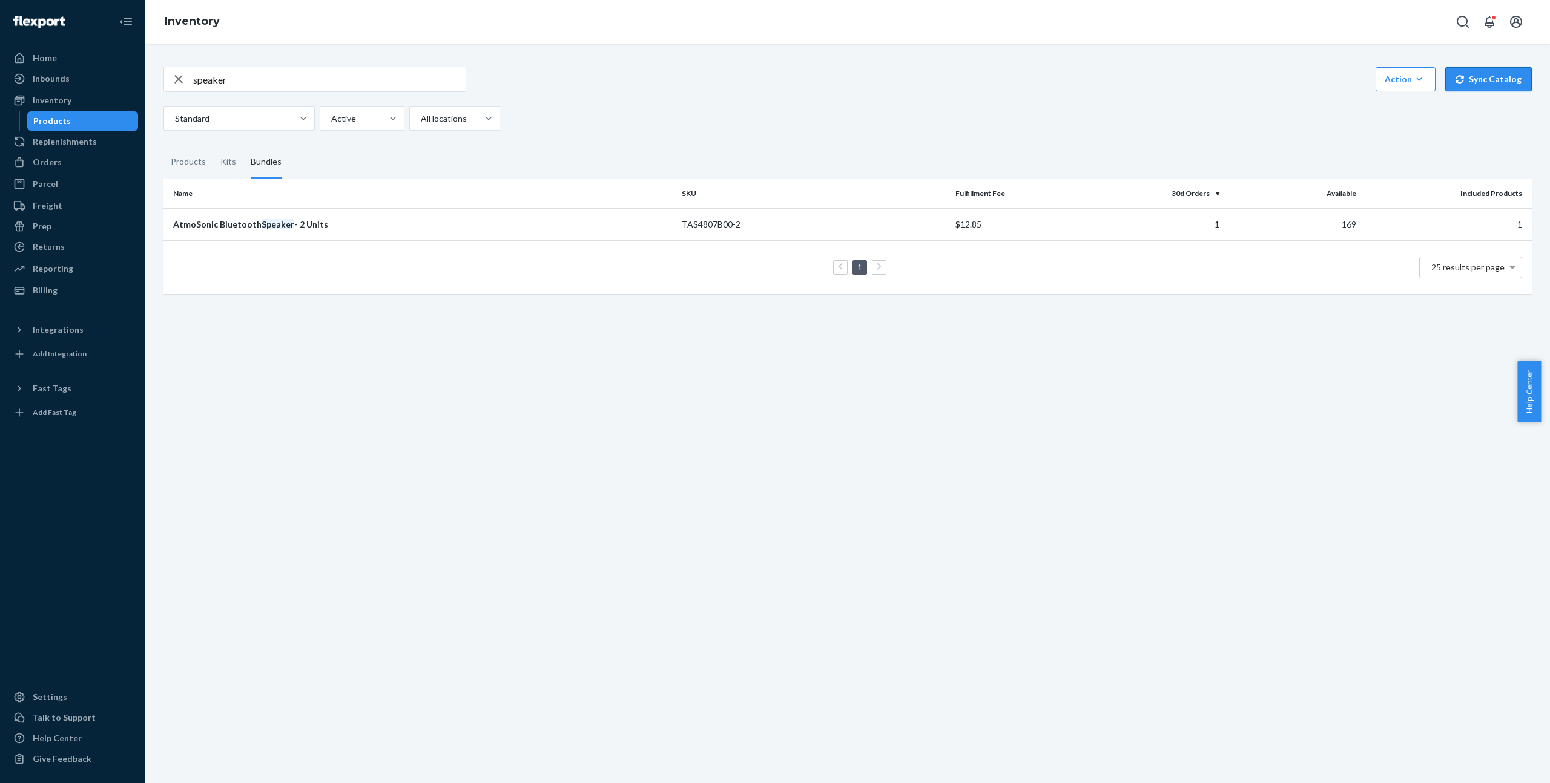
click at [1487, 88] on button "Sync Catalog" at bounding box center [1488, 79] width 87 height 24
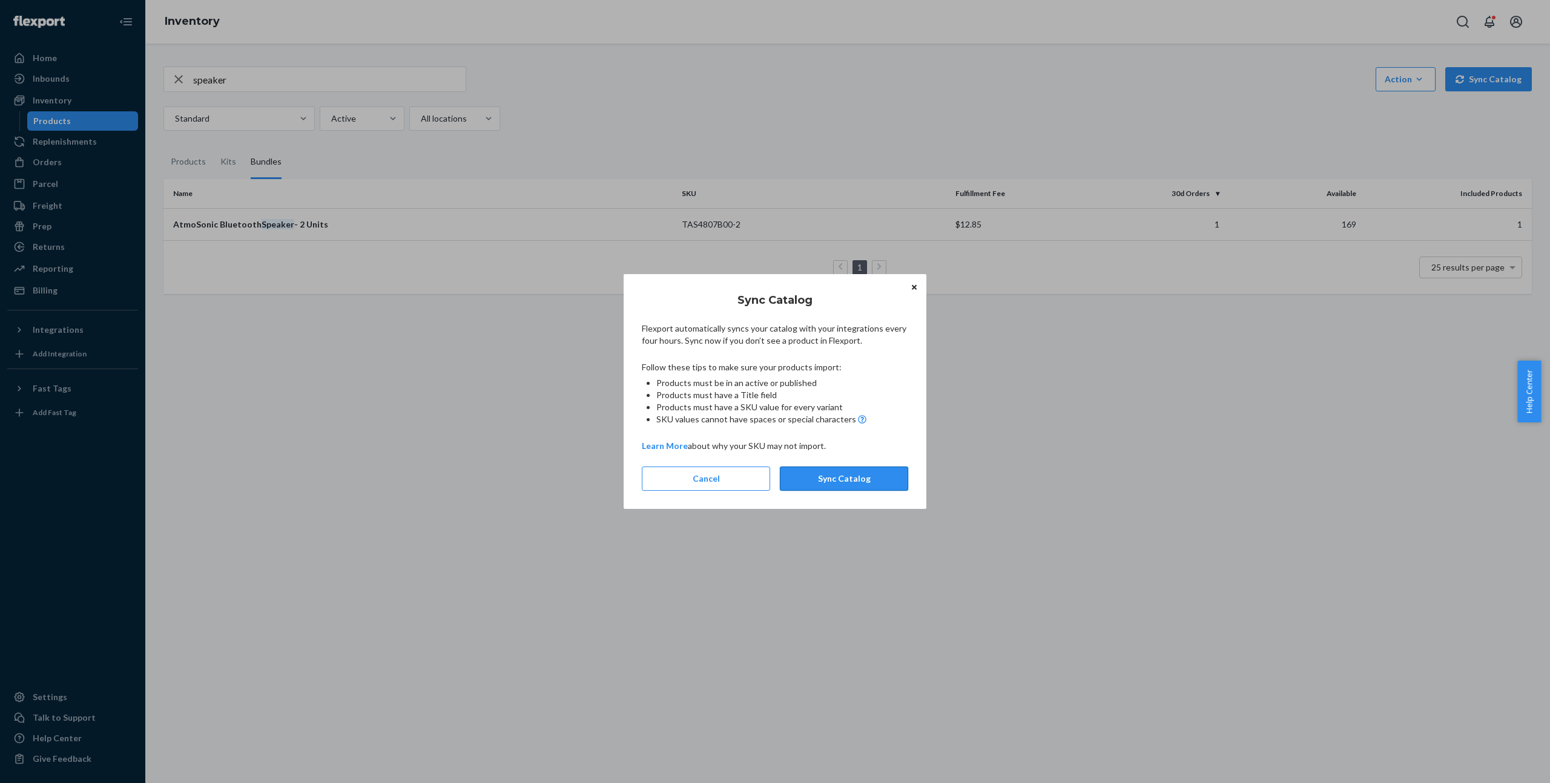
click at [848, 479] on button "Sync Catalog" at bounding box center [844, 479] width 128 height 24
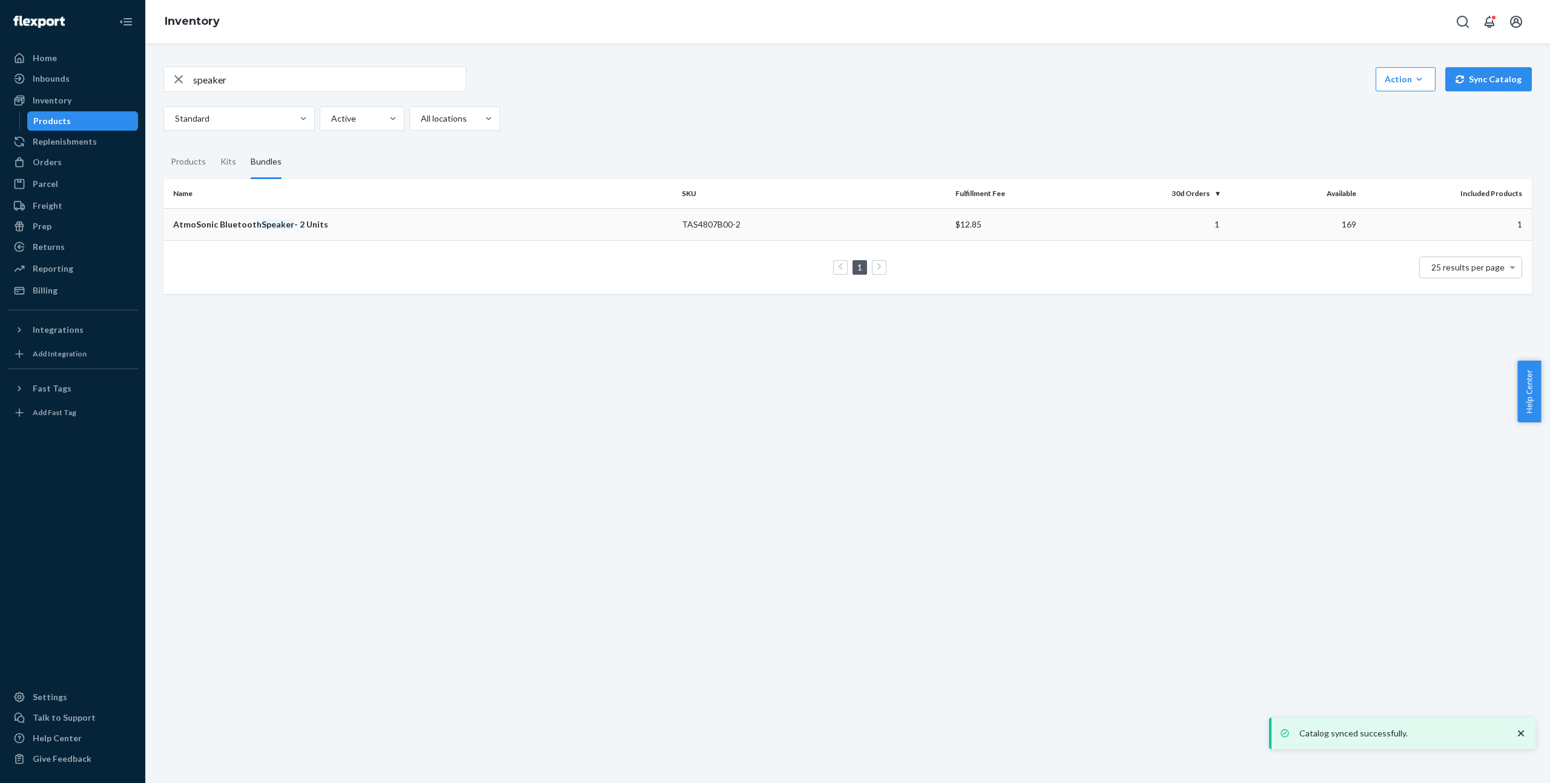
click at [278, 232] on td "AtmoSonic Bluetooth Speaker - 2 Units" at bounding box center [419, 224] width 513 height 32
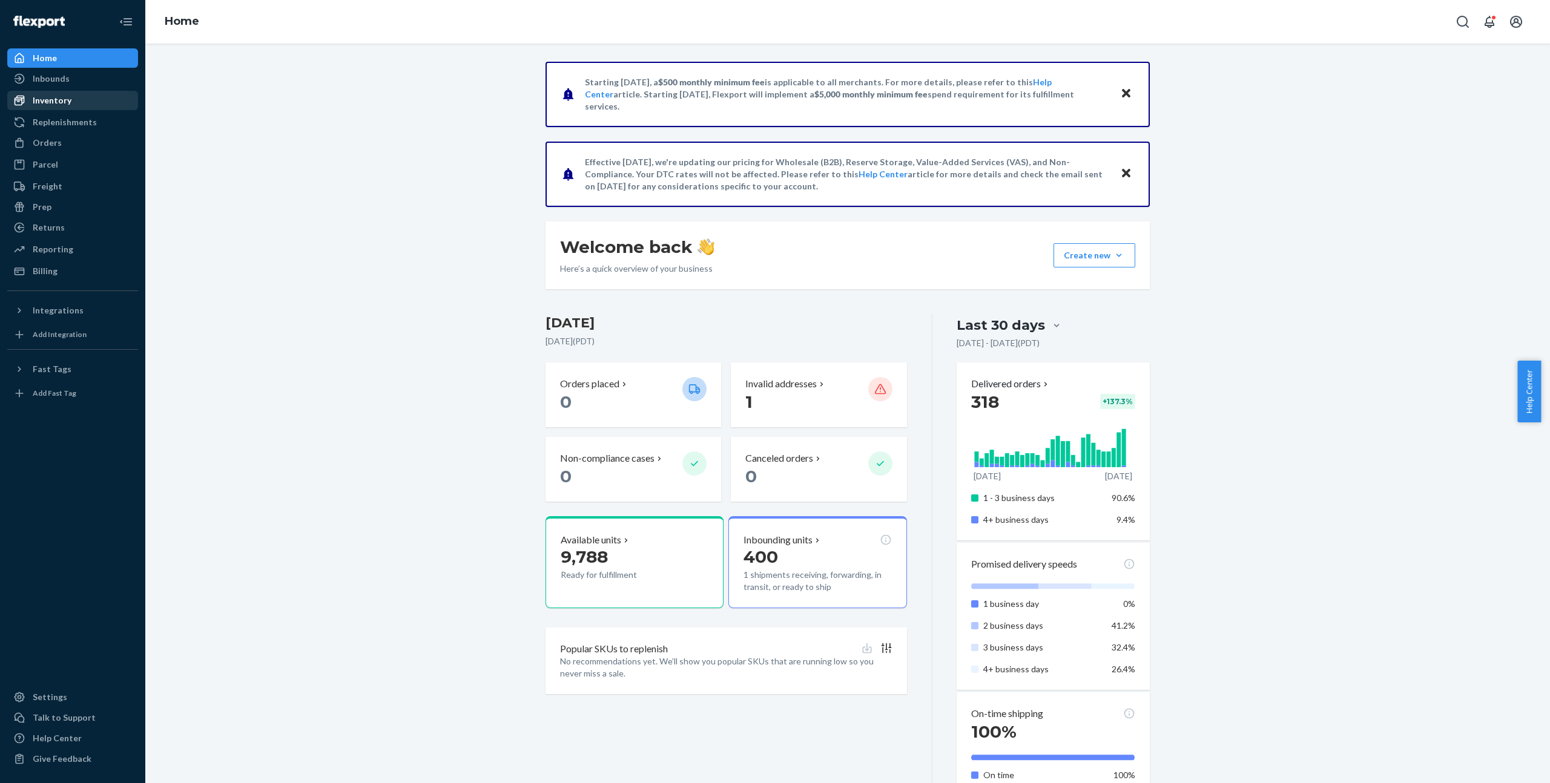
click at [112, 103] on div "Inventory" at bounding box center [72, 100] width 128 height 17
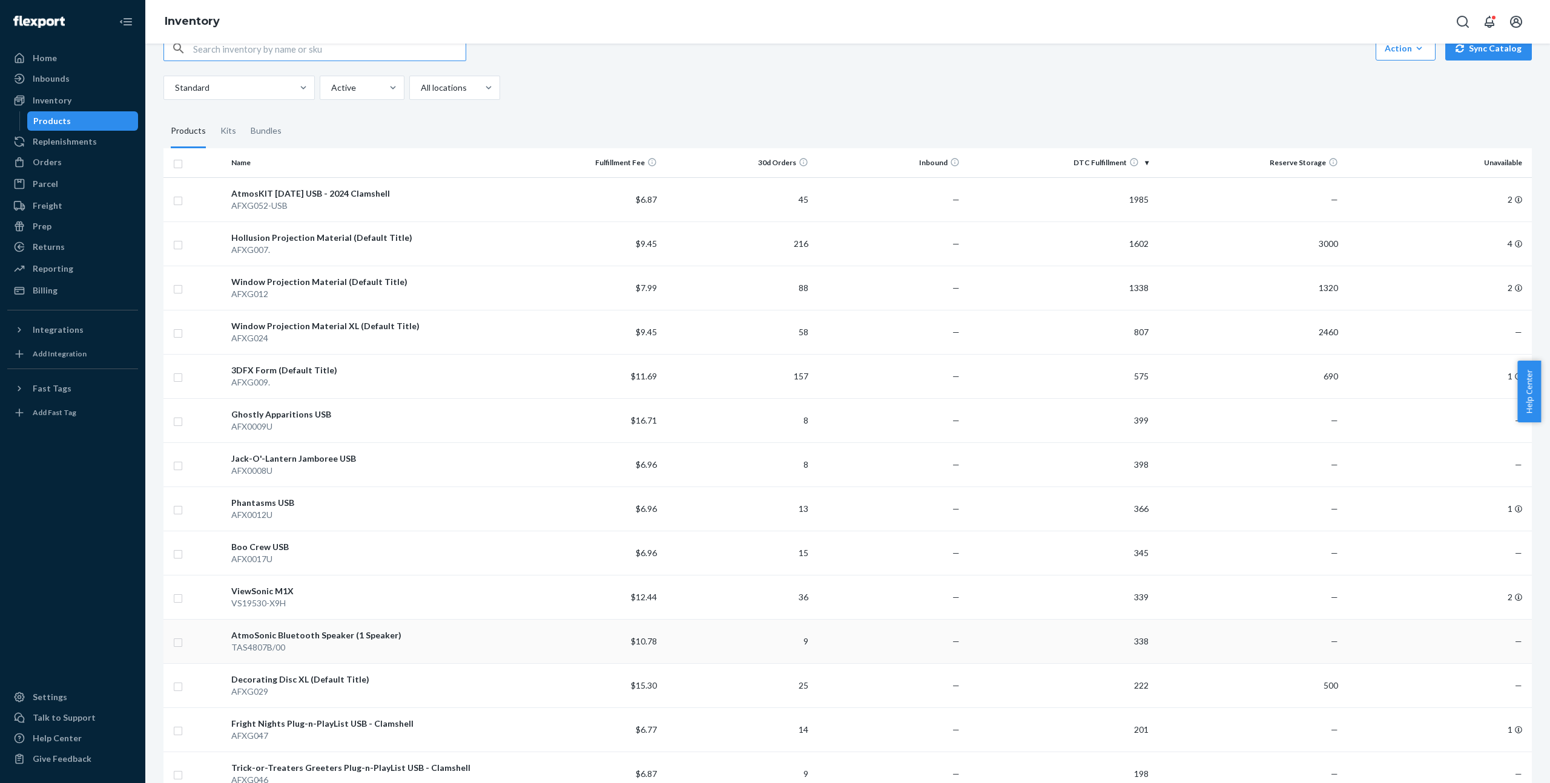
scroll to position [39, 0]
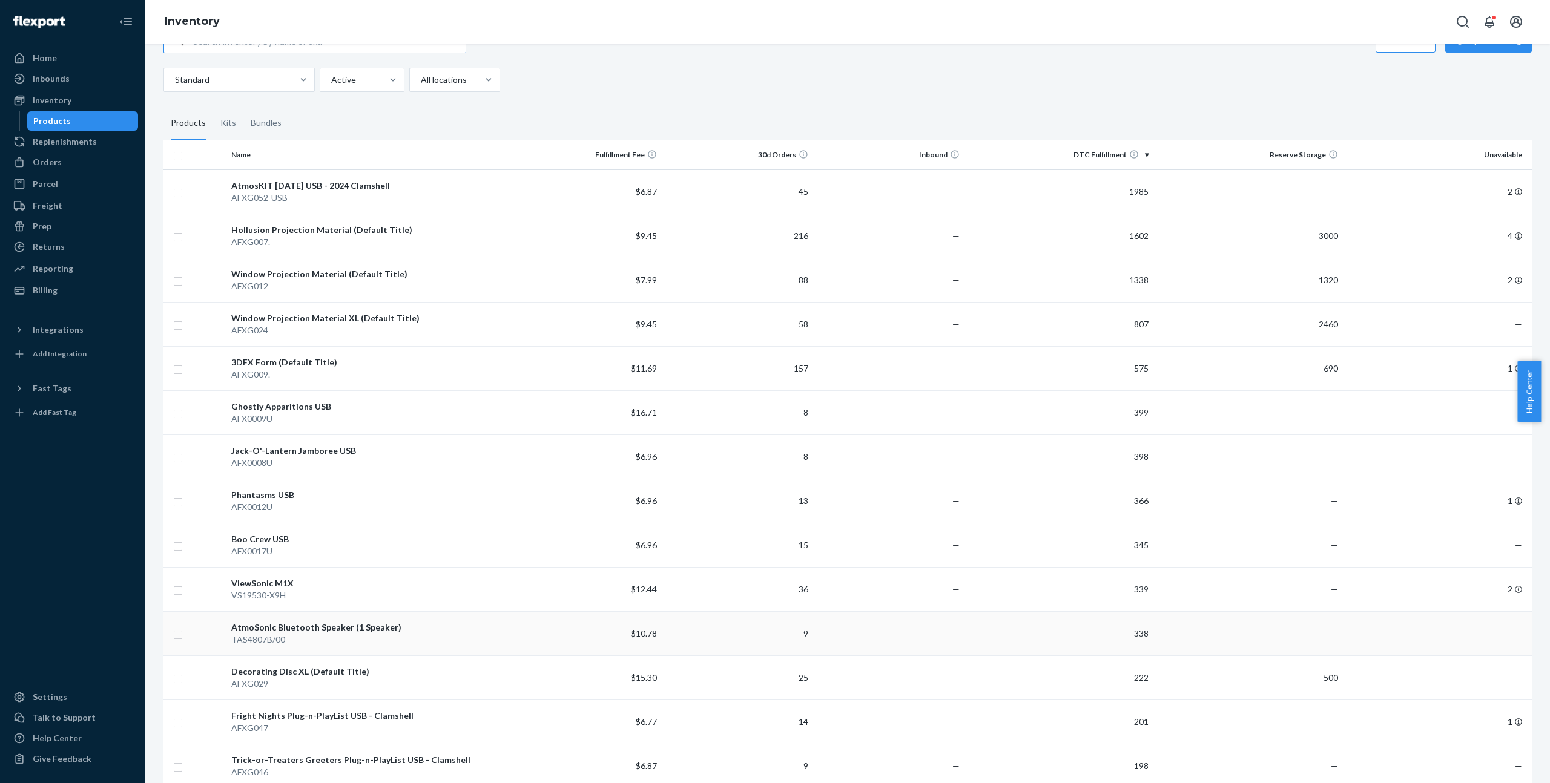
click at [370, 637] on div "TAS4807B/00" at bounding box center [368, 640] width 274 height 12
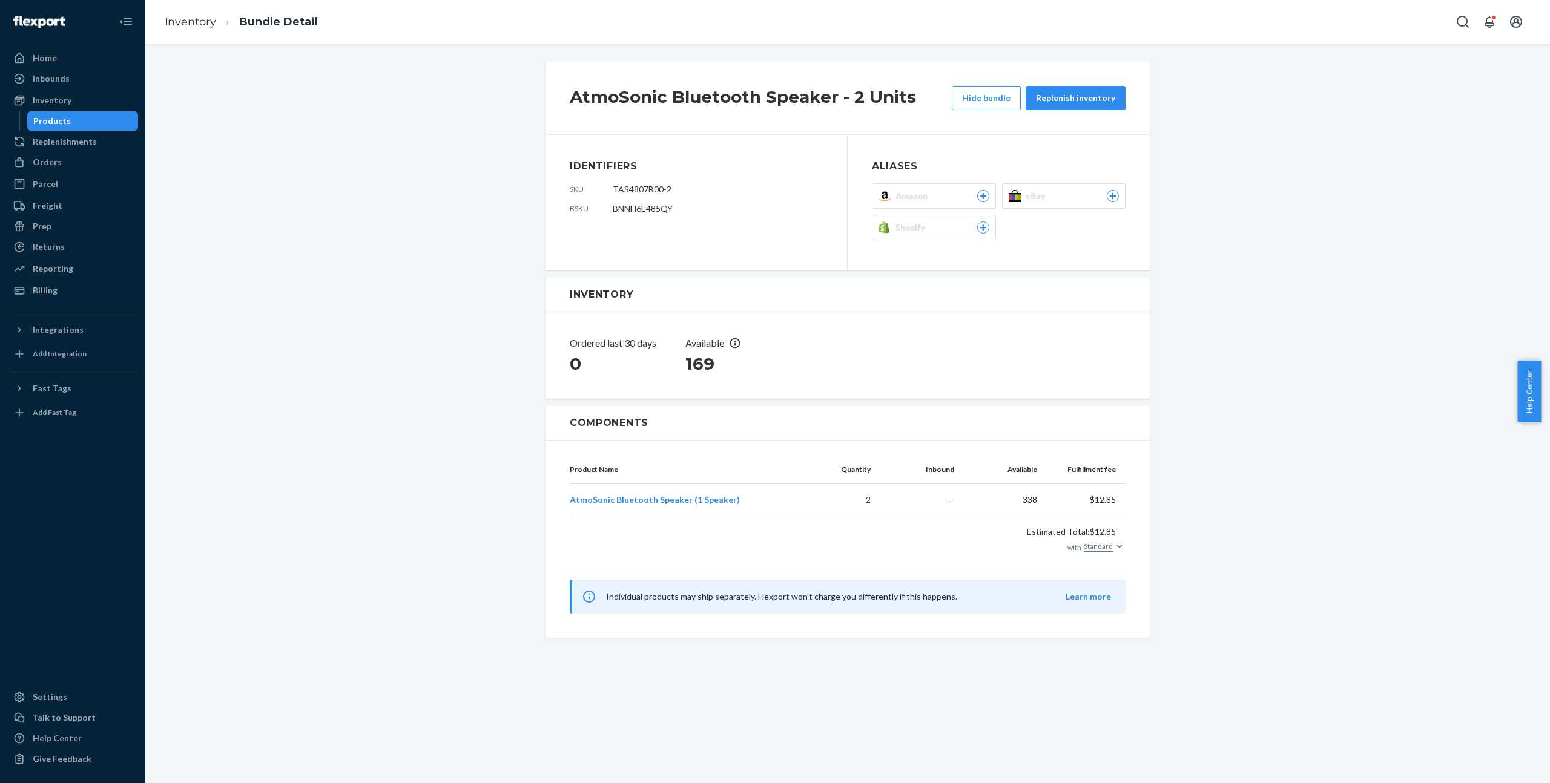
click at [934, 222] on div "Shopify" at bounding box center [942, 228] width 94 height 12
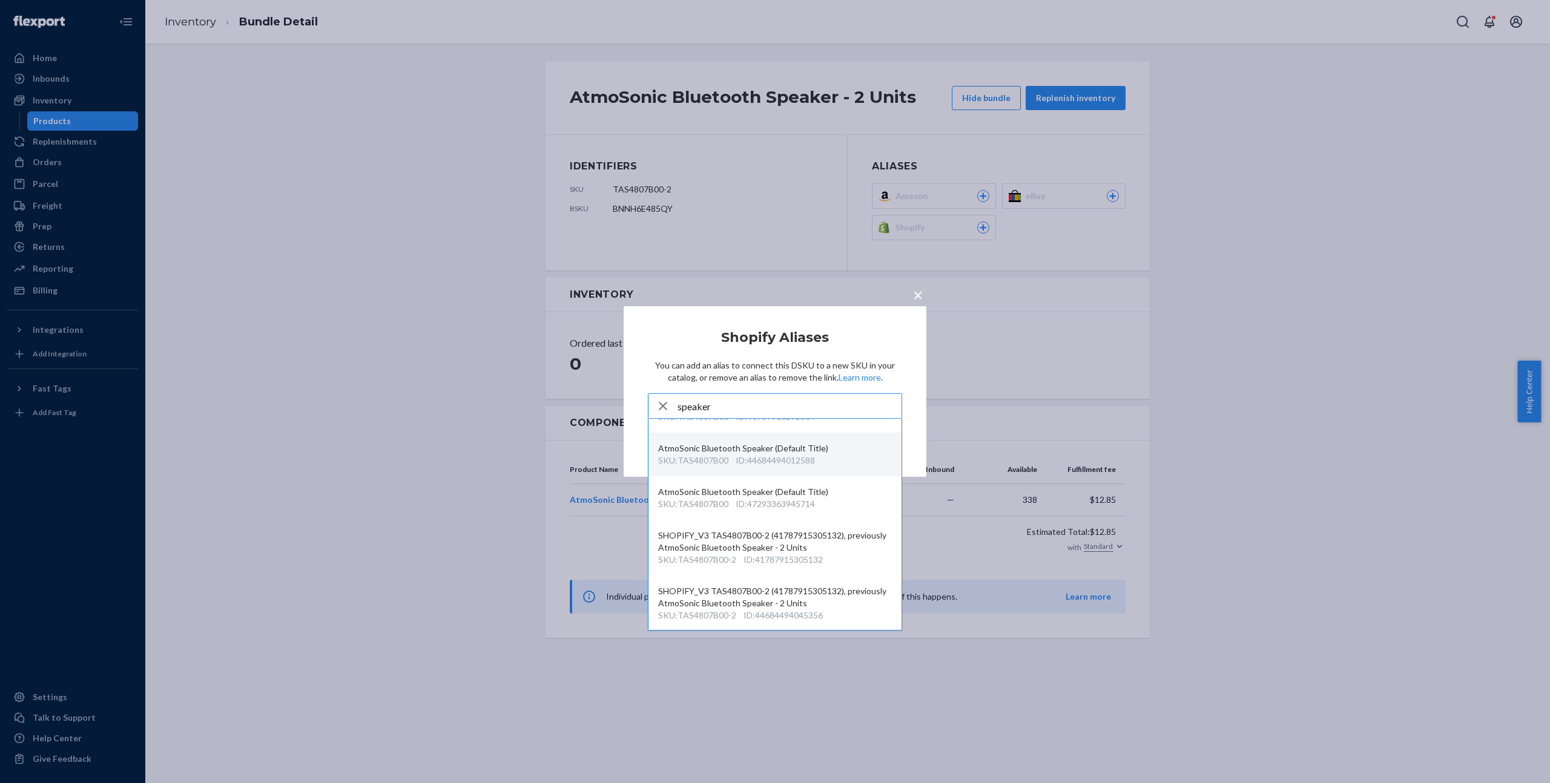
scroll to position [31, 0]
type input "speaker"
click at [832, 613] on div "SKU : TAS4807B00-2 ID : 44684494045356" at bounding box center [775, 614] width 234 height 12
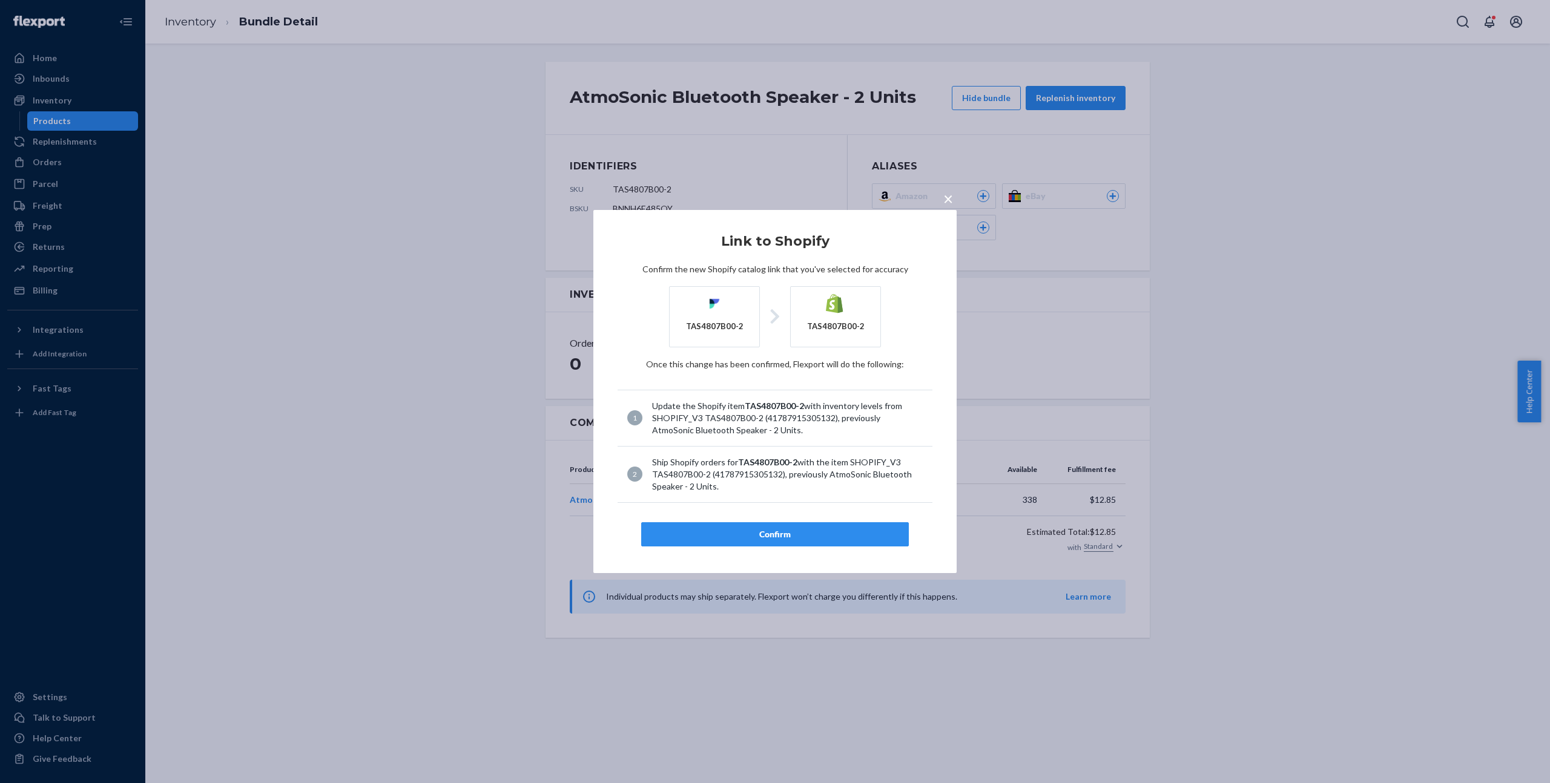
click at [821, 529] on div "Confirm" at bounding box center [774, 534] width 247 height 12
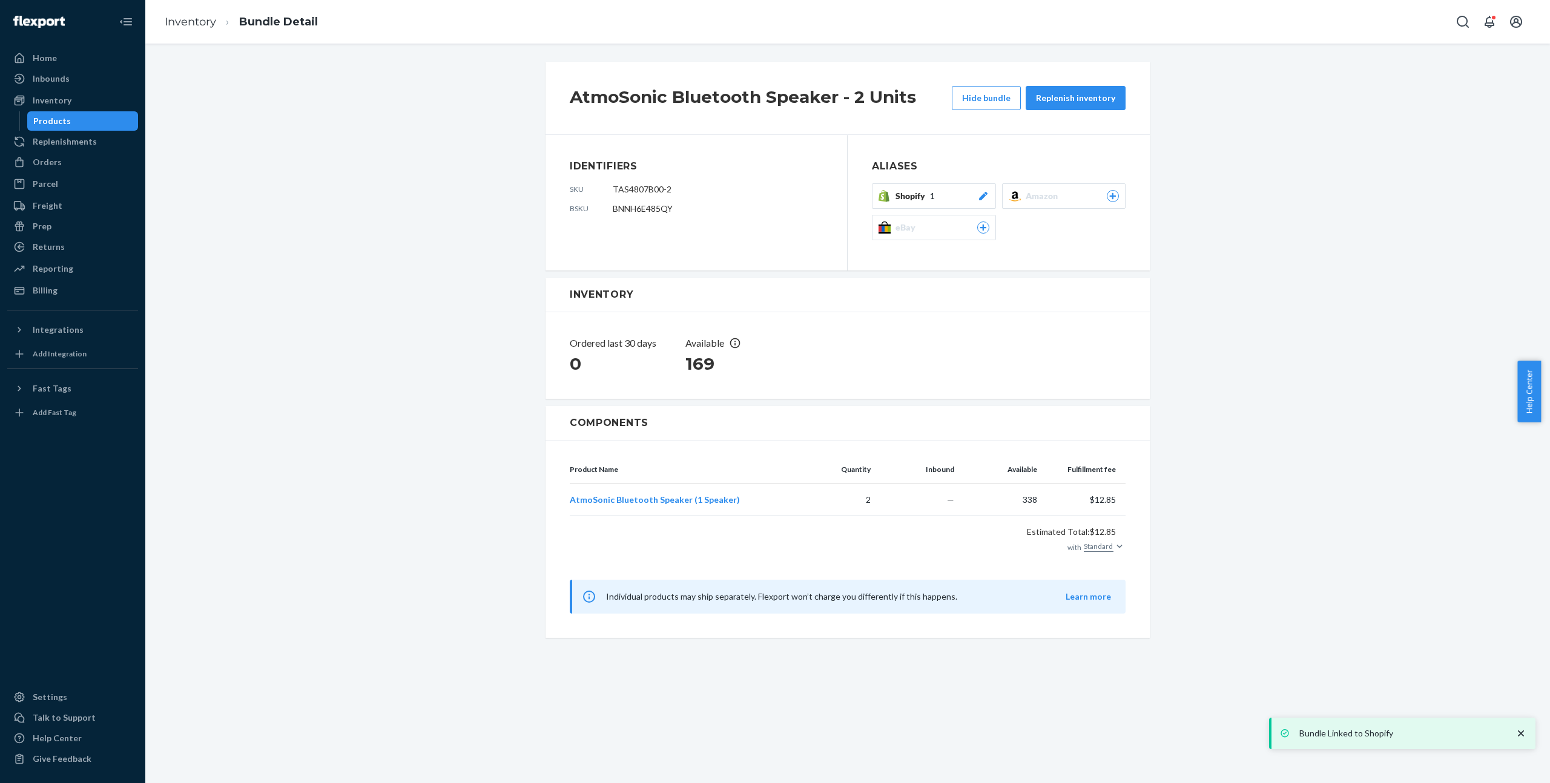
click at [496, 212] on div "AtmoSonic Bluetooth Speaker - 2 Units Hide bundle Replenish inventory Identifie…" at bounding box center [847, 350] width 1386 height 584
